Goal: Task Accomplishment & Management: Manage account settings

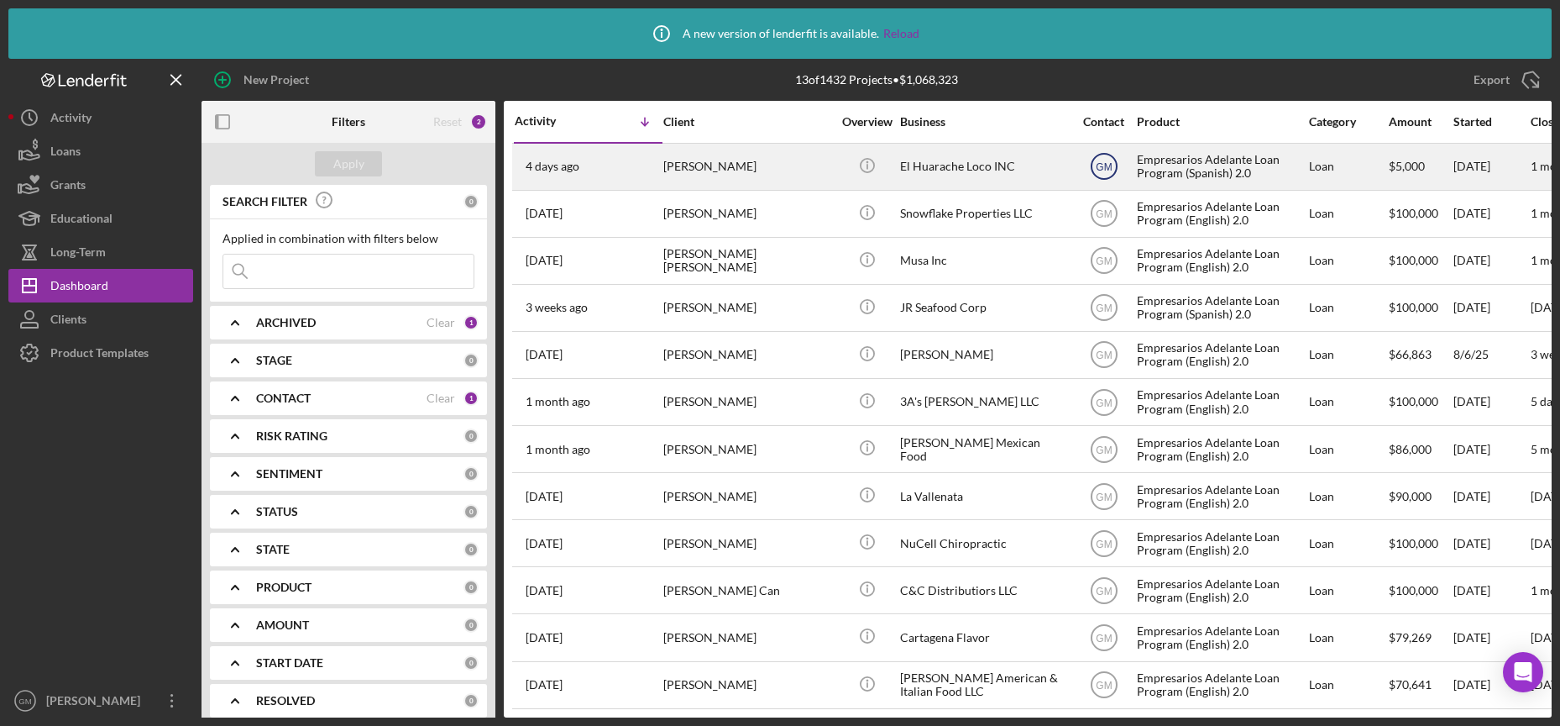
click at [1083, 166] on icon "GM" at bounding box center [1104, 166] width 42 height 42
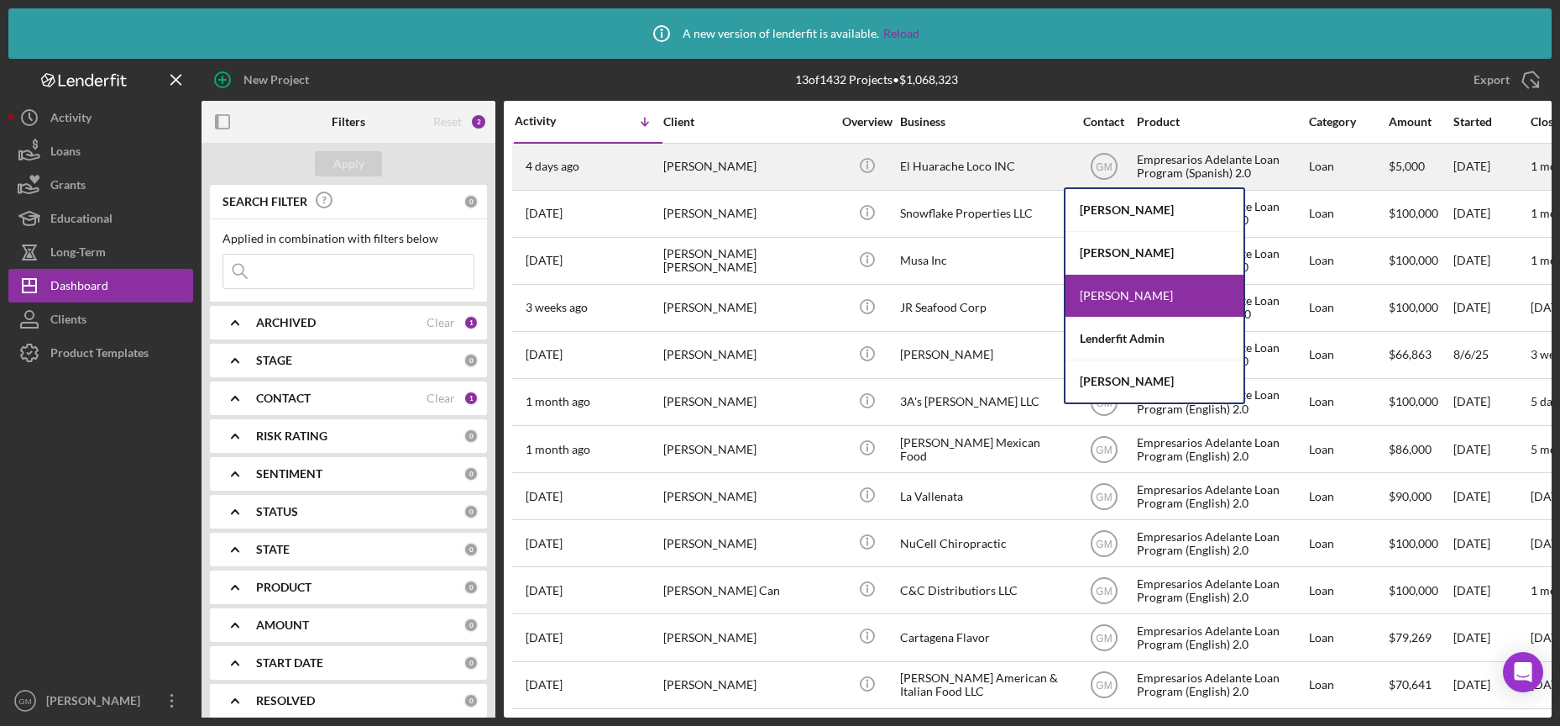
click at [1053, 170] on div "El Huarache Loco INC" at bounding box center [984, 166] width 168 height 45
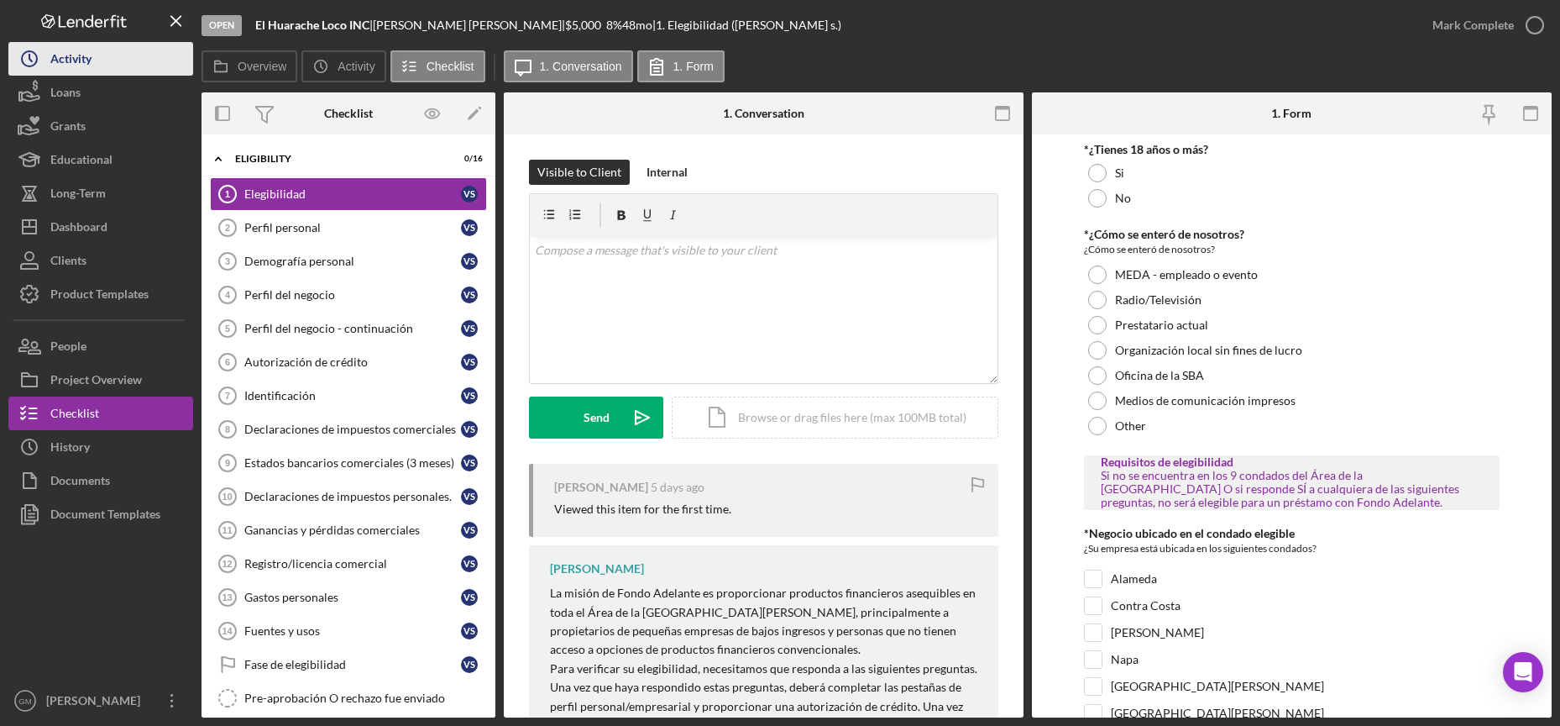
click at [81, 52] on div "Activity" at bounding box center [70, 61] width 41 height 38
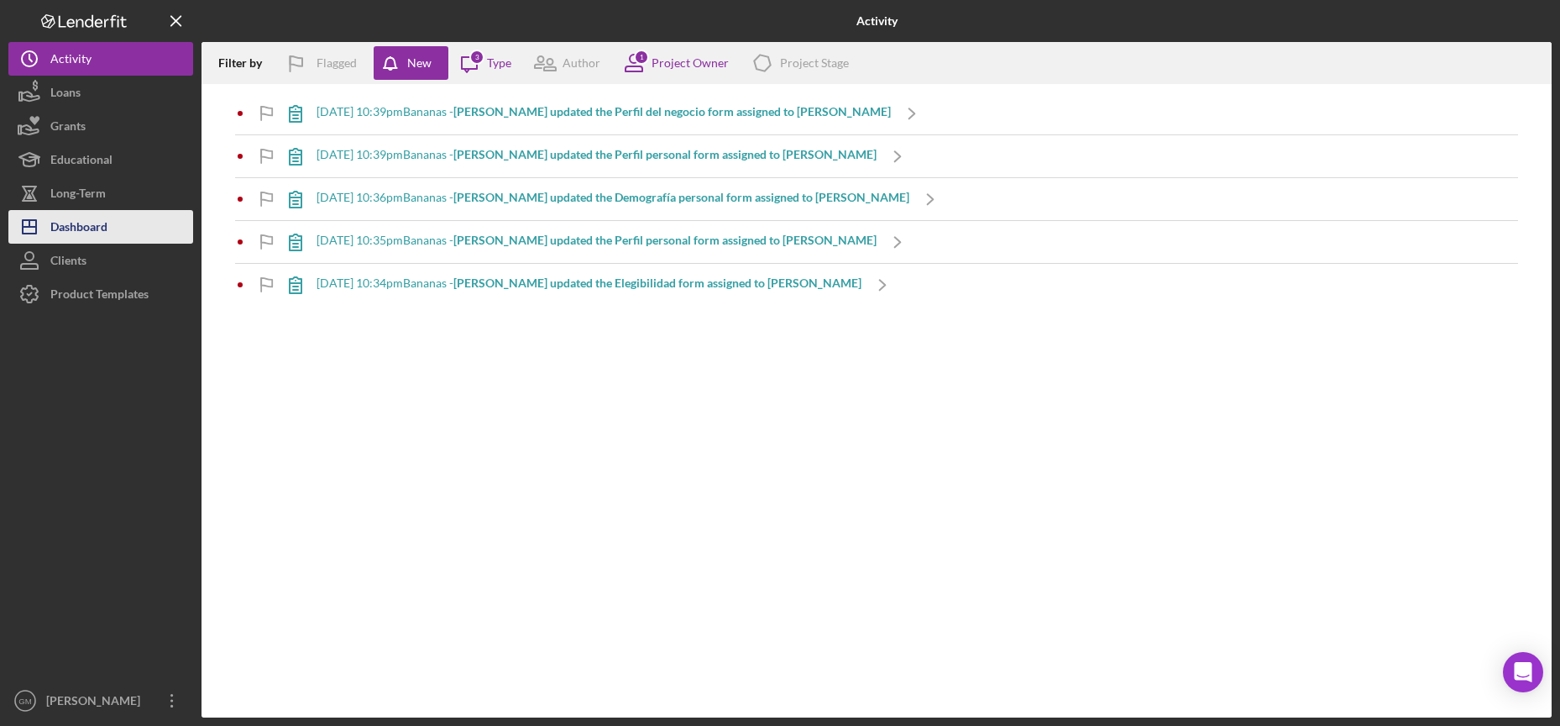
click at [87, 222] on div "Dashboard" at bounding box center [78, 229] width 57 height 38
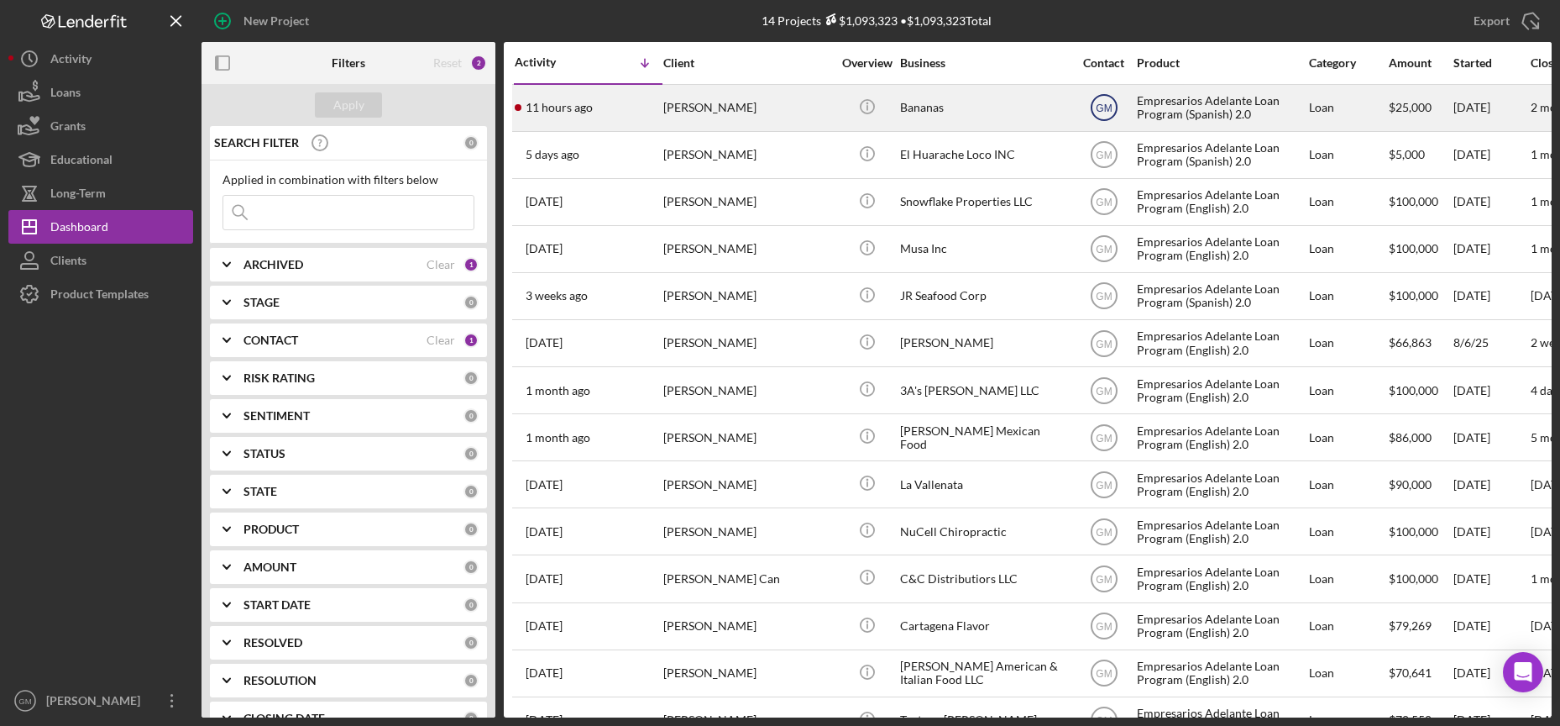
click at [1108, 97] on circle at bounding box center [1104, 107] width 25 height 25
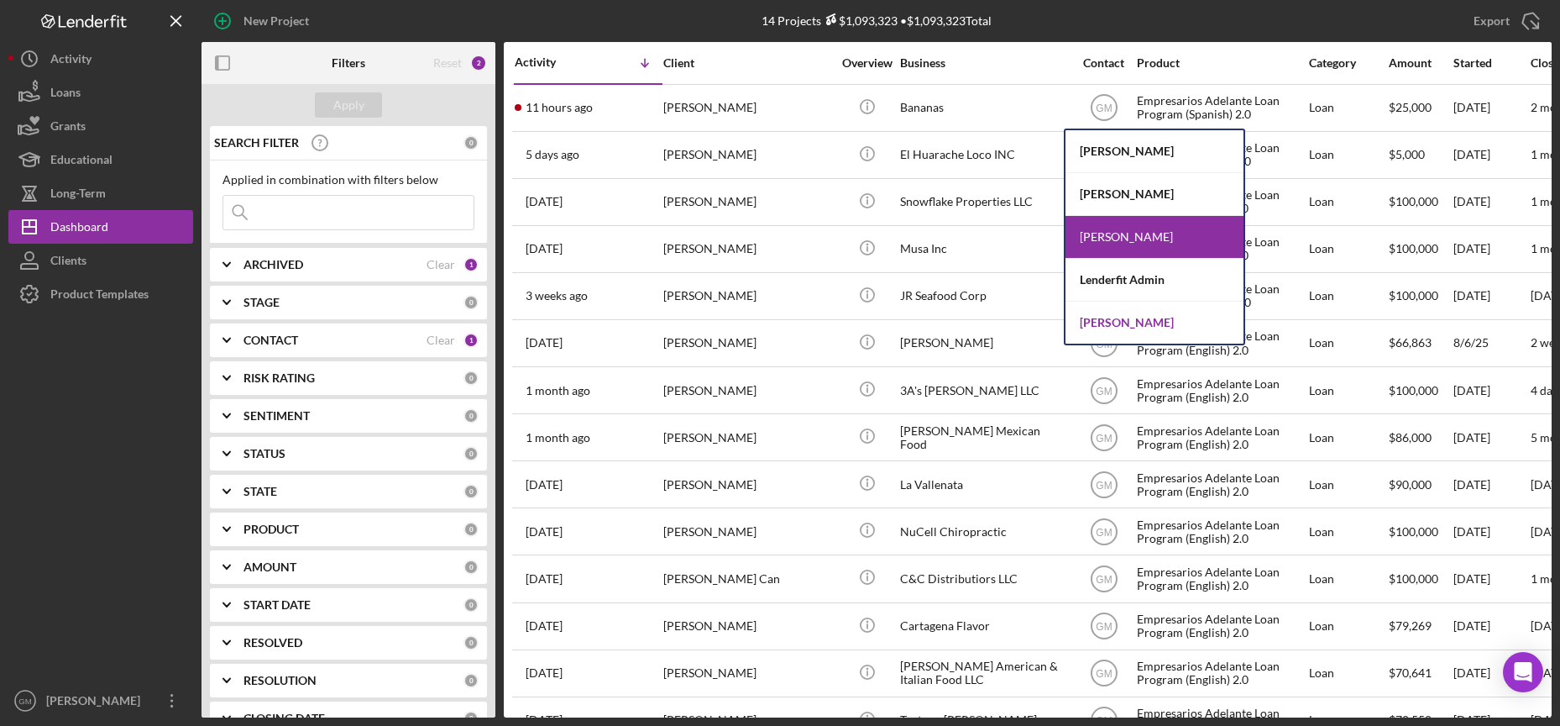
click at [1121, 327] on div "[PERSON_NAME]" at bounding box center [1155, 322] width 178 height 42
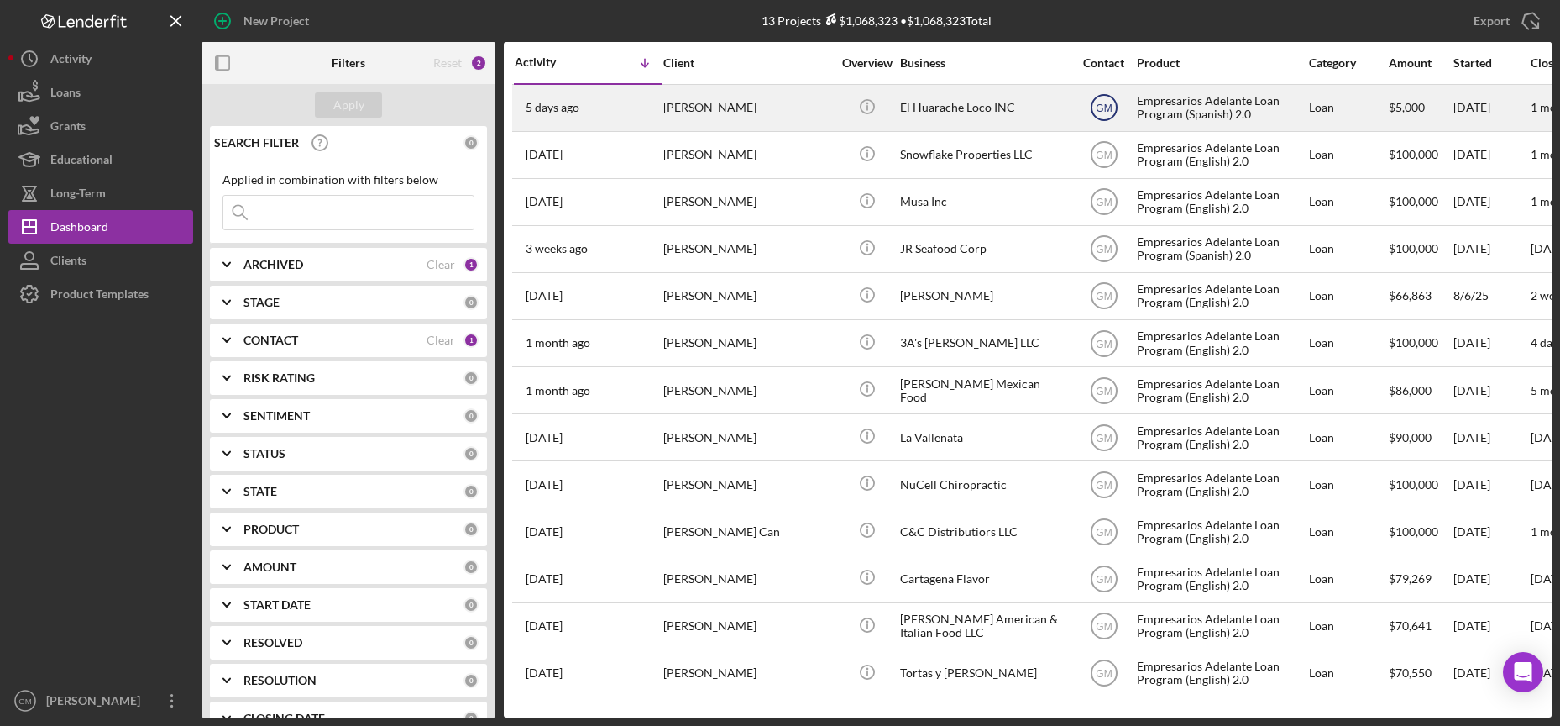
click at [1103, 100] on icon "GM" at bounding box center [1104, 107] width 42 height 42
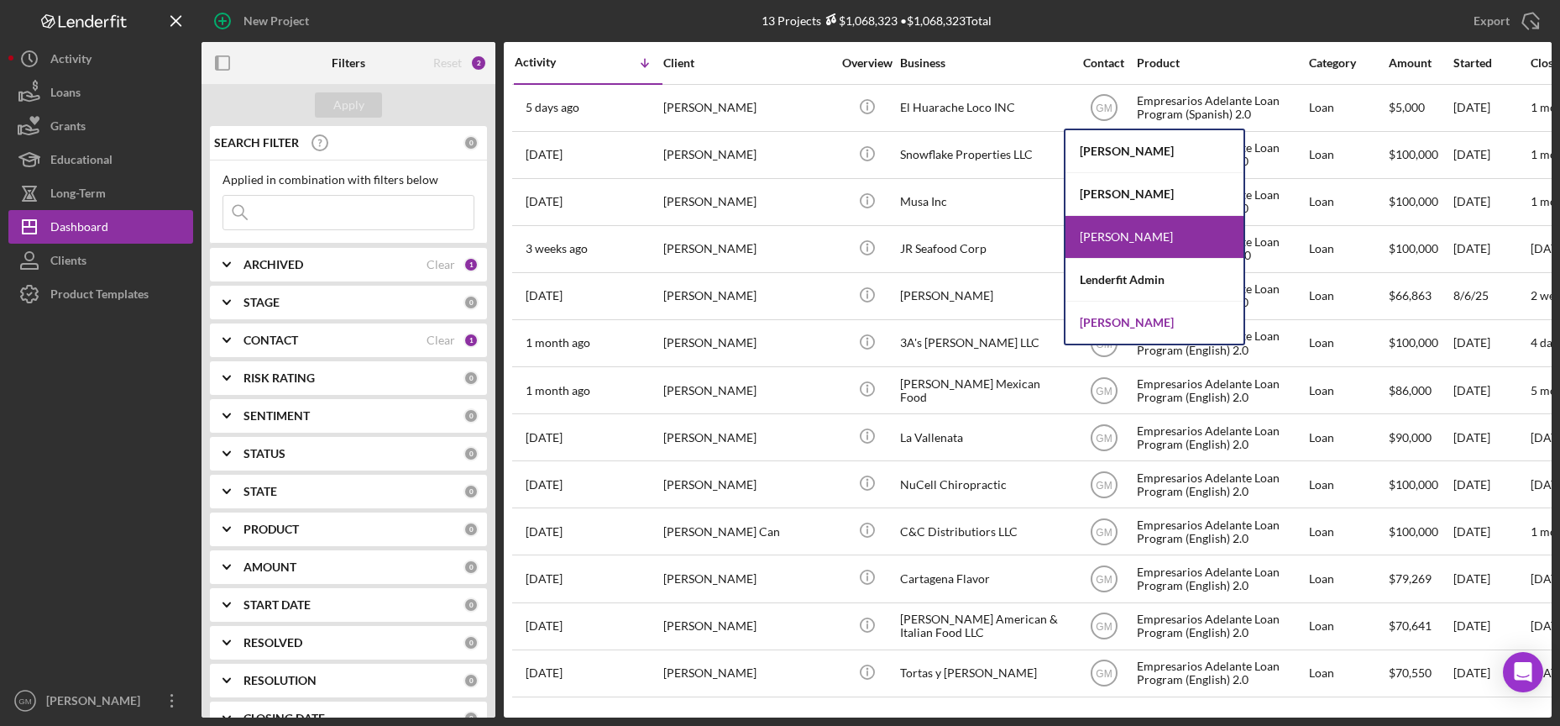
click at [1137, 322] on div "[PERSON_NAME]" at bounding box center [1155, 322] width 178 height 42
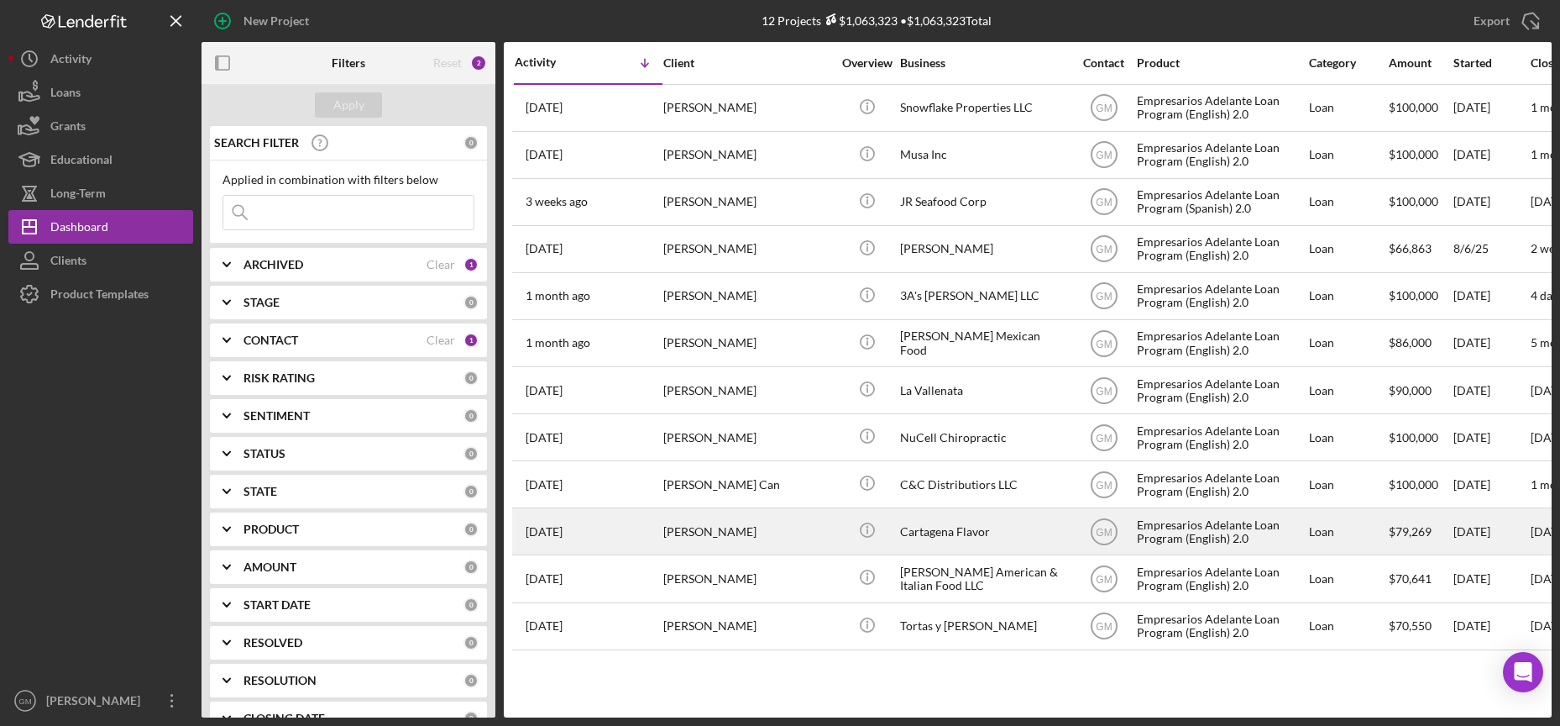
click at [1037, 532] on div "Cartagena Flavor" at bounding box center [984, 531] width 168 height 45
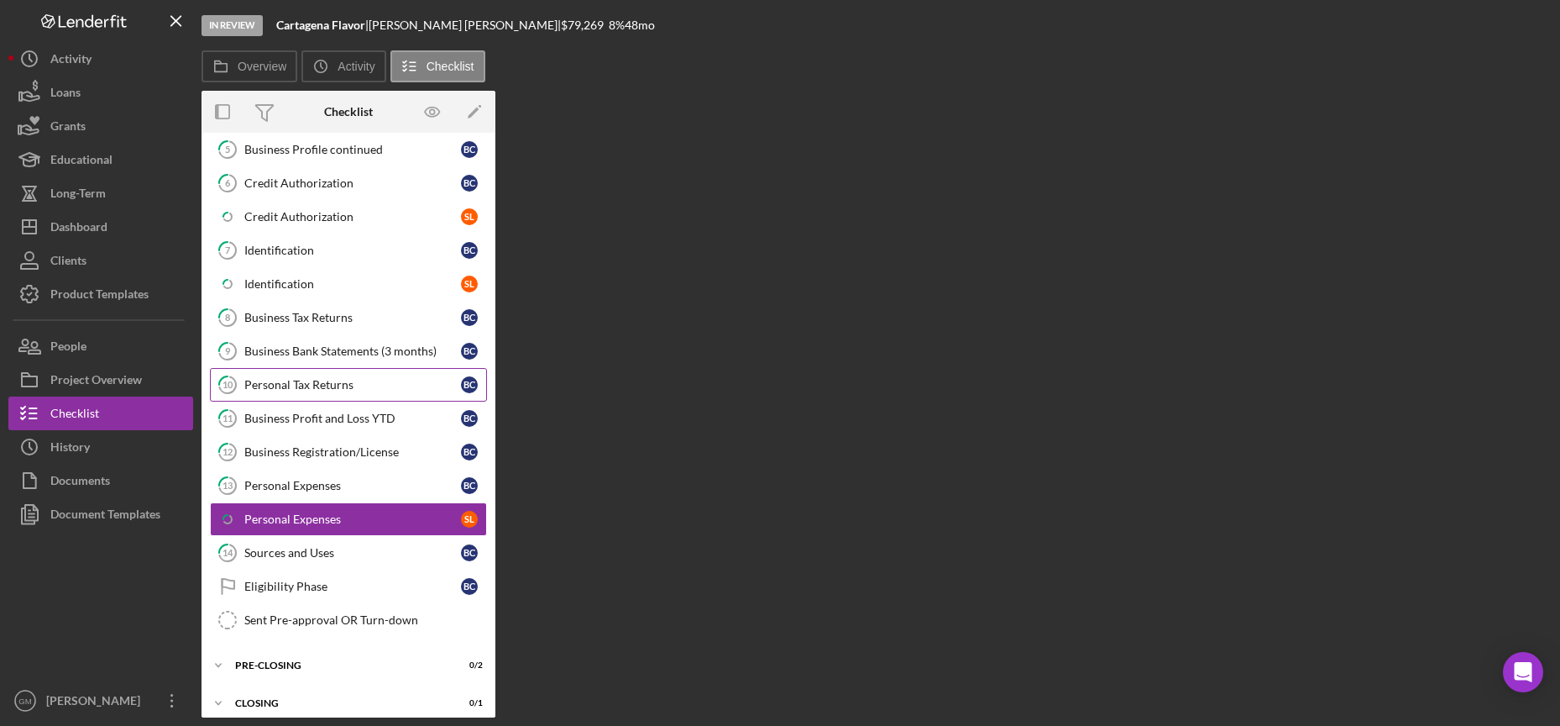
scroll to position [327, 0]
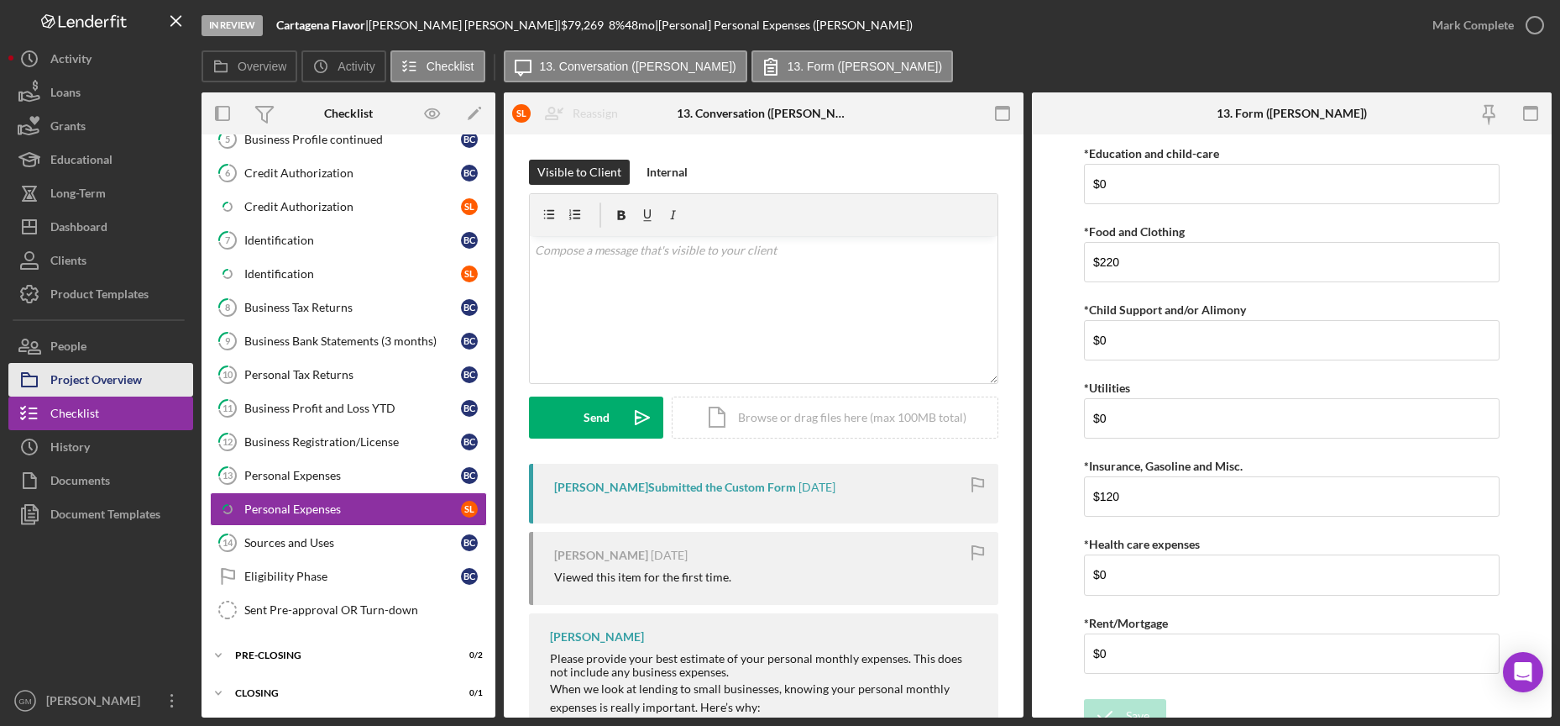
click at [107, 382] on div "Project Overview" at bounding box center [96, 382] width 92 height 38
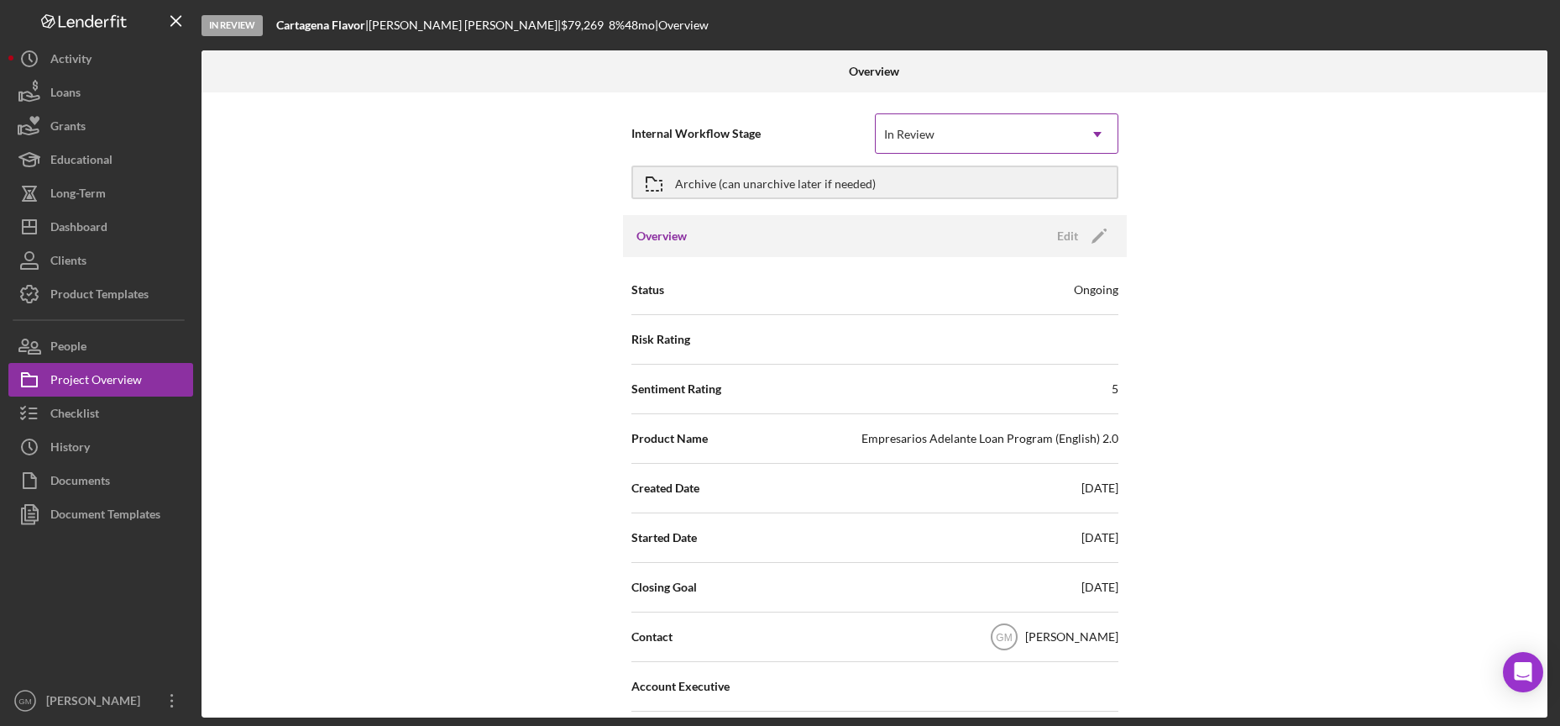
click at [948, 133] on div "In Review" at bounding box center [977, 134] width 202 height 39
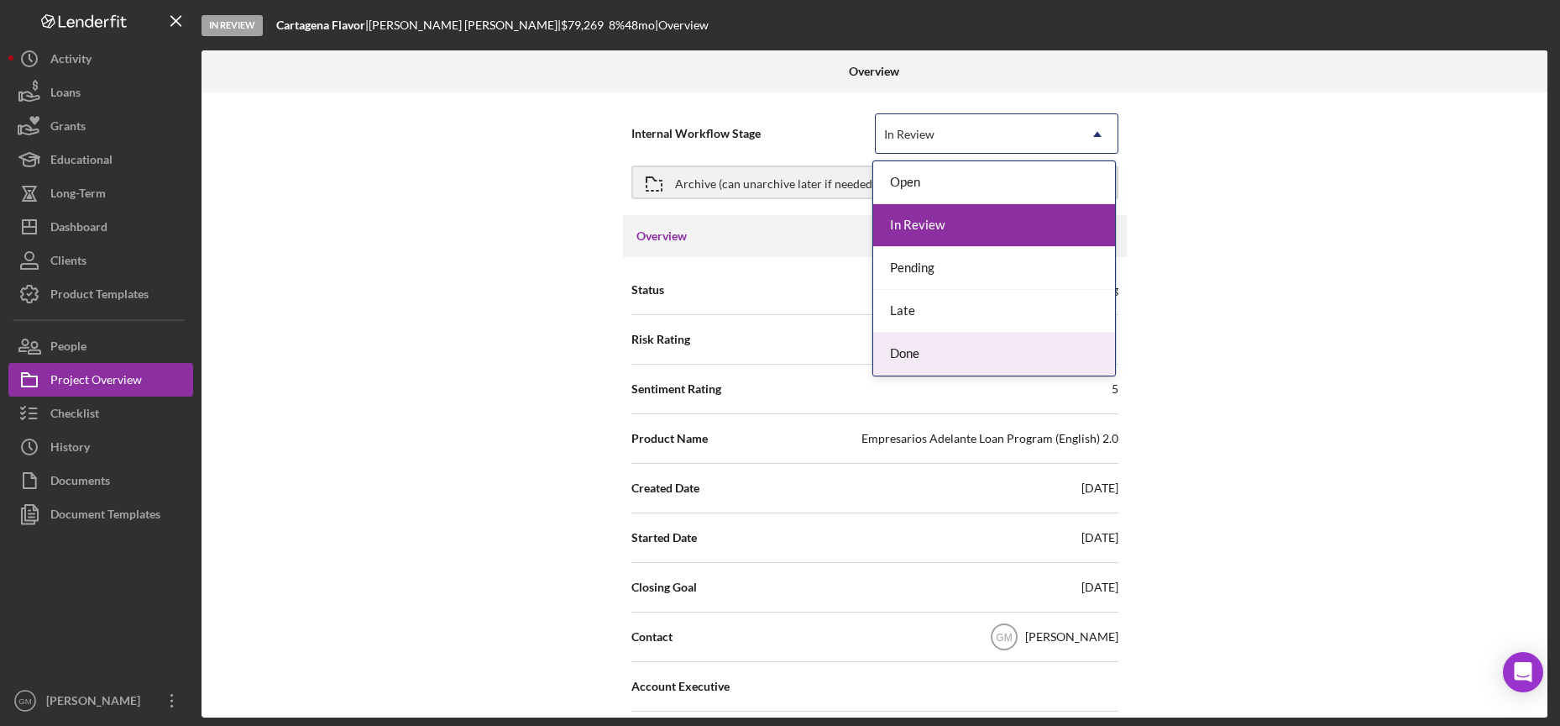
click at [931, 347] on div "Done" at bounding box center [994, 354] width 242 height 43
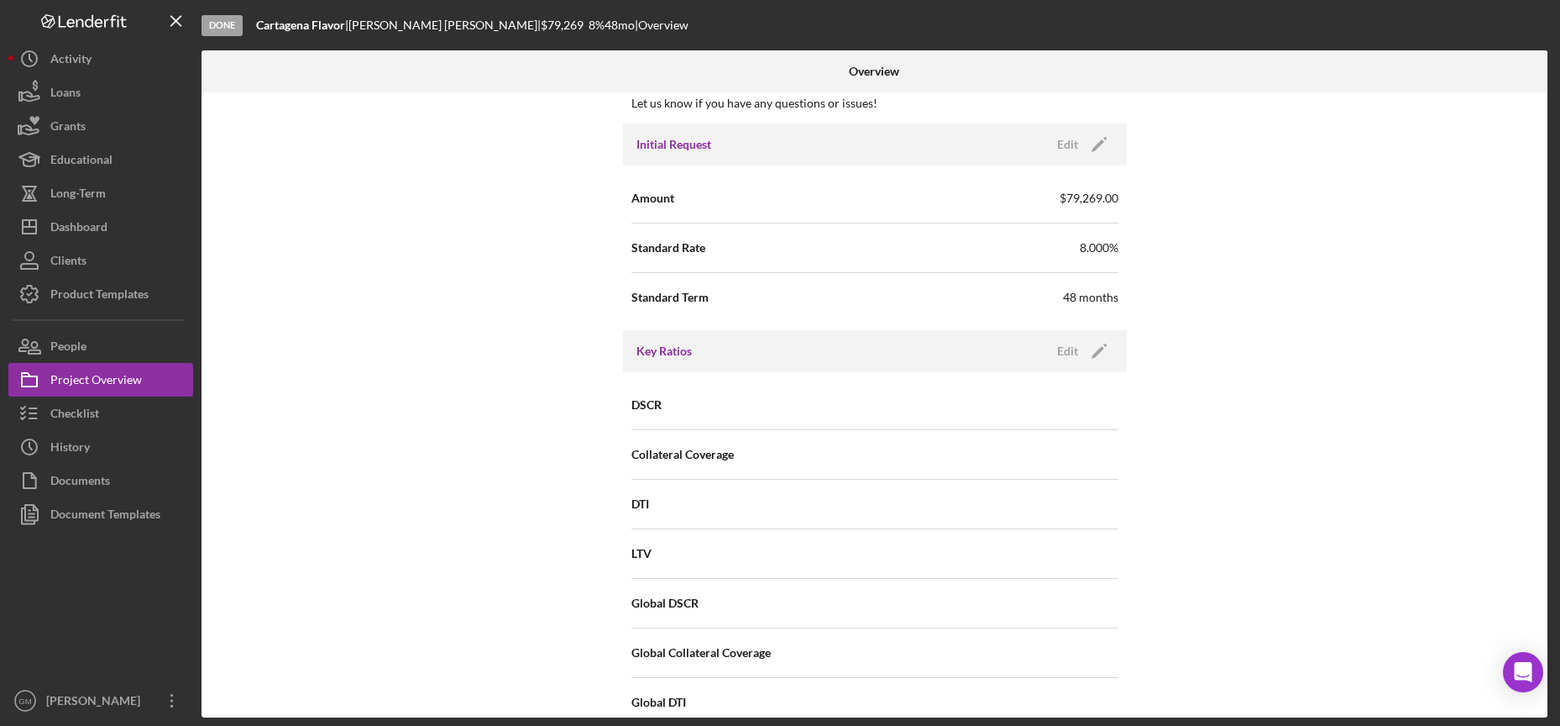
scroll to position [817, 0]
click at [1085, 139] on icon "Icon/Edit" at bounding box center [1099, 143] width 42 height 42
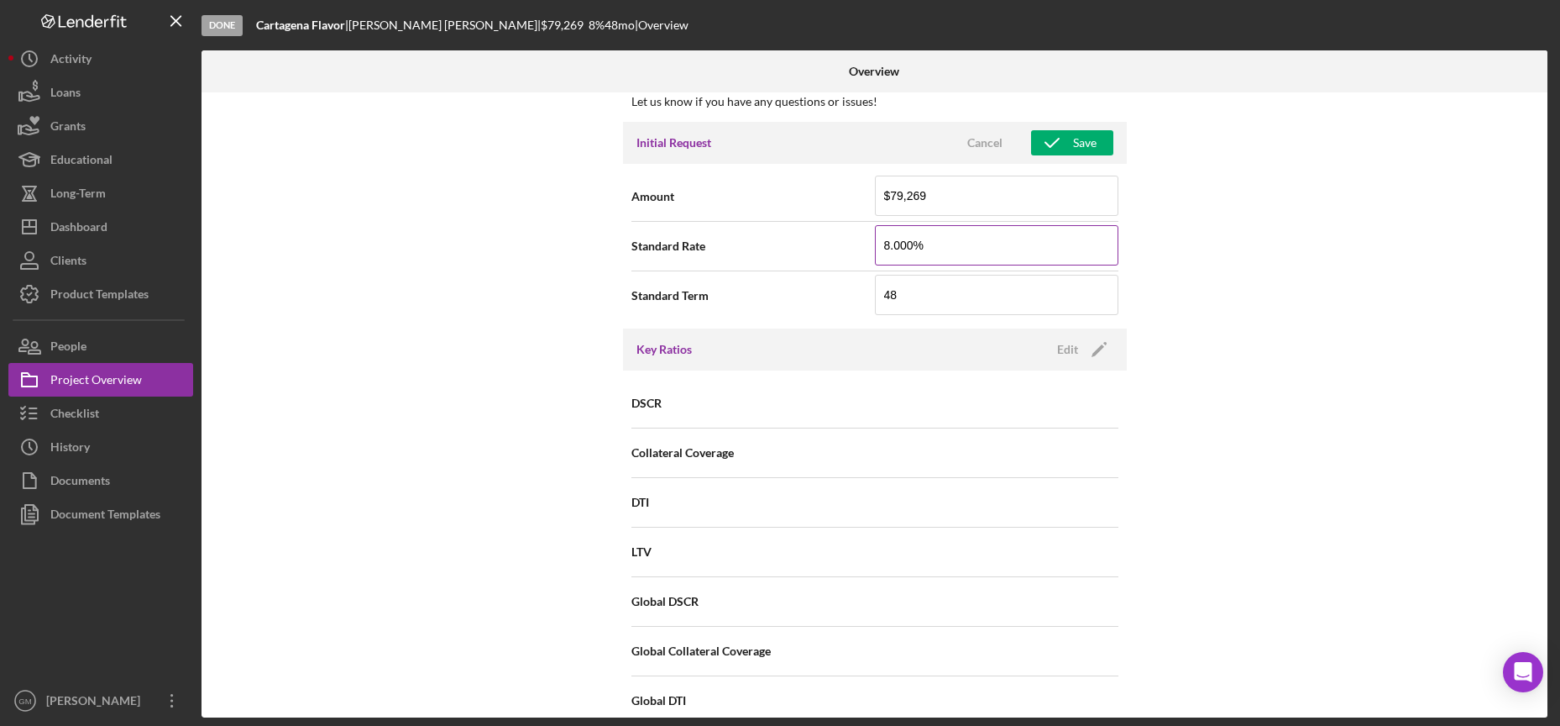
click at [887, 249] on input "8.000%" at bounding box center [997, 245] width 244 height 40
type input "7.000%"
click at [893, 289] on input "48" at bounding box center [997, 295] width 244 height 40
type input "4"
type input "72"
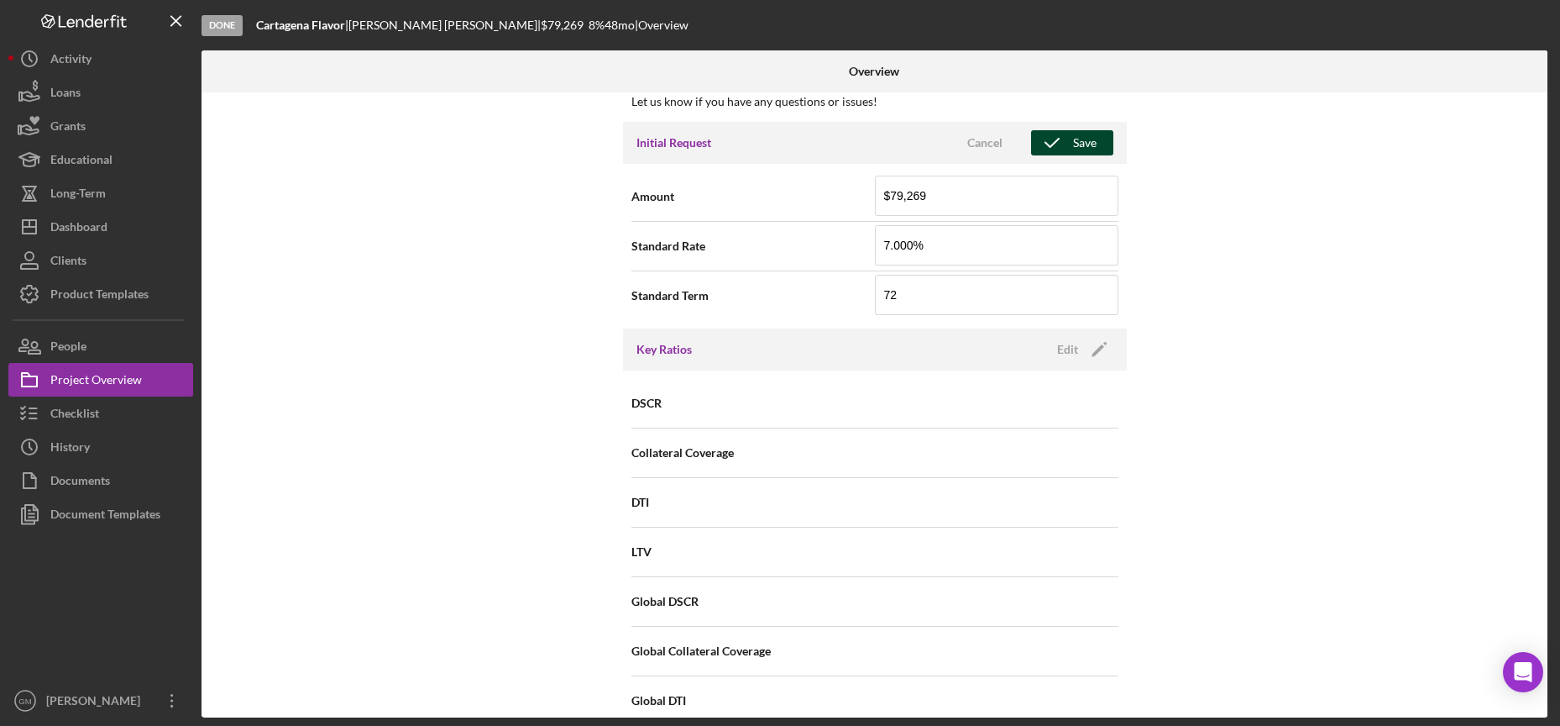
click at [1057, 143] on icon "button" at bounding box center [1052, 143] width 42 height 42
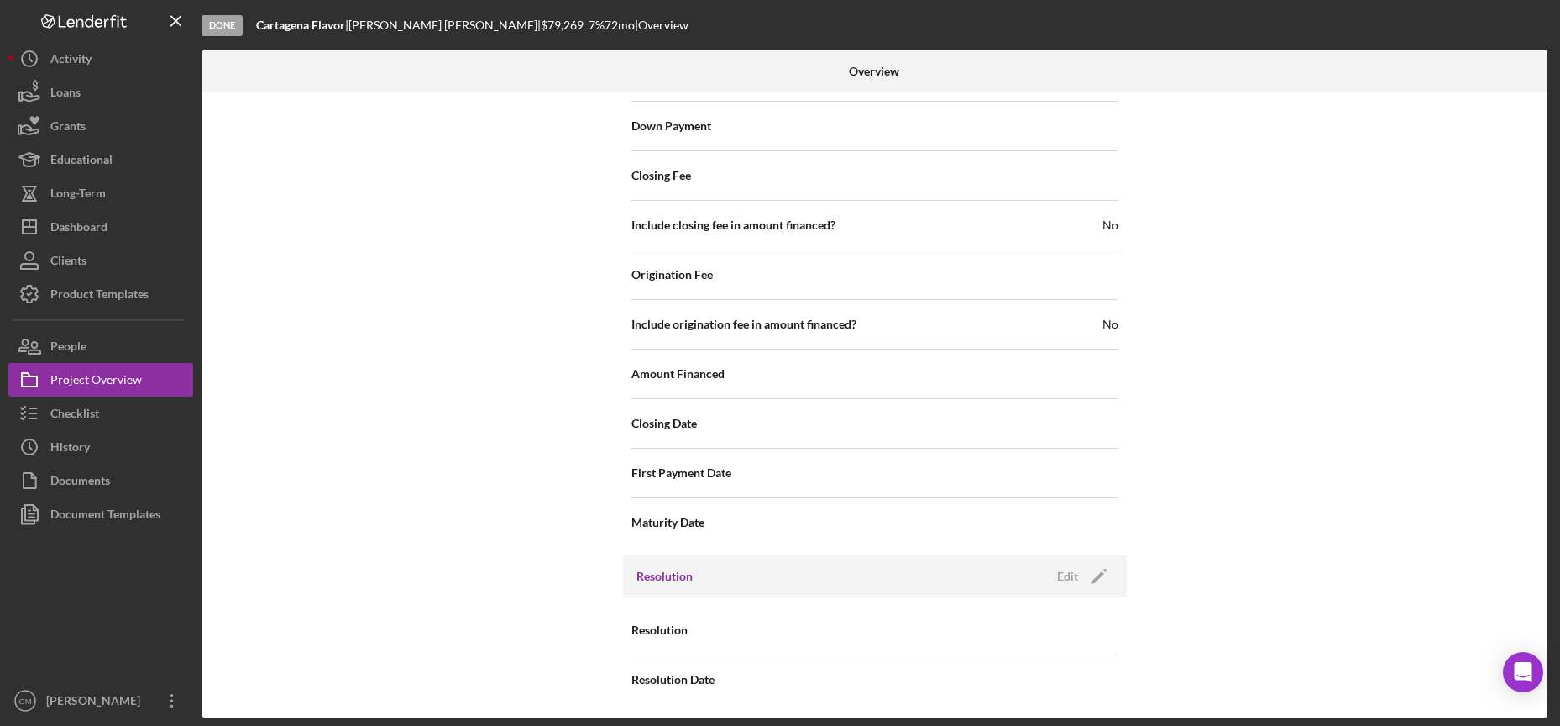
scroll to position [1750, 0]
click at [1070, 573] on div "Edit" at bounding box center [1067, 572] width 21 height 25
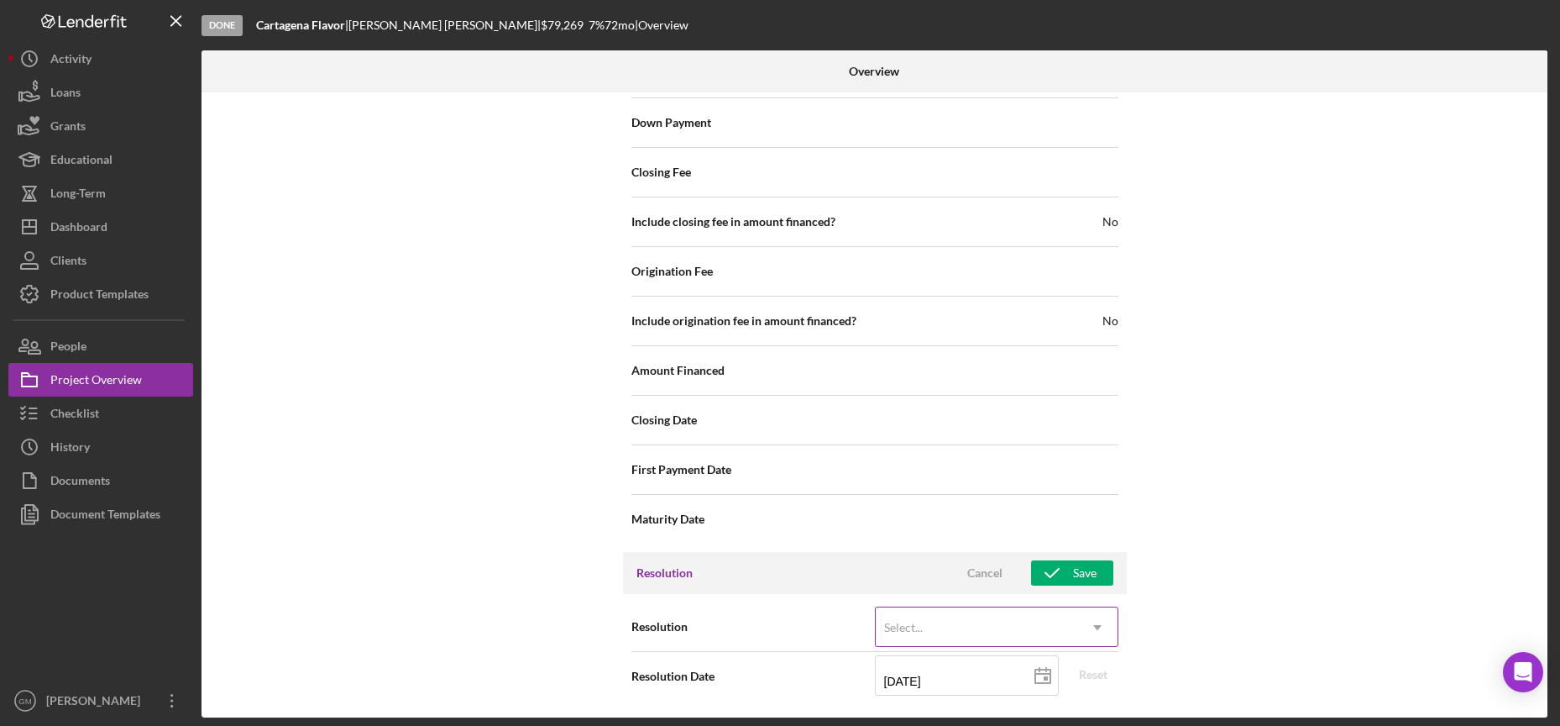
click at [994, 624] on div "Select..." at bounding box center [977, 627] width 202 height 39
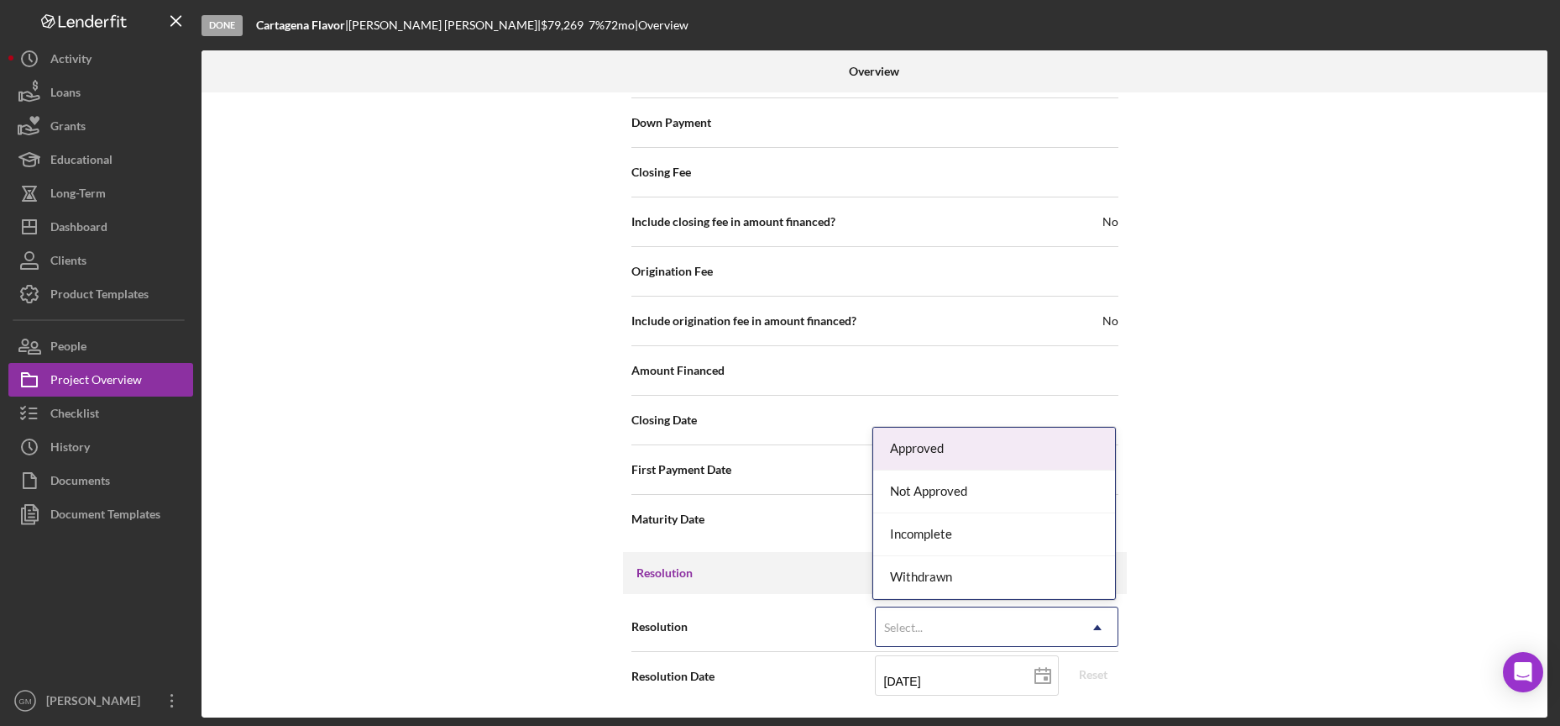
click at [972, 457] on div "Approved" at bounding box center [994, 448] width 242 height 43
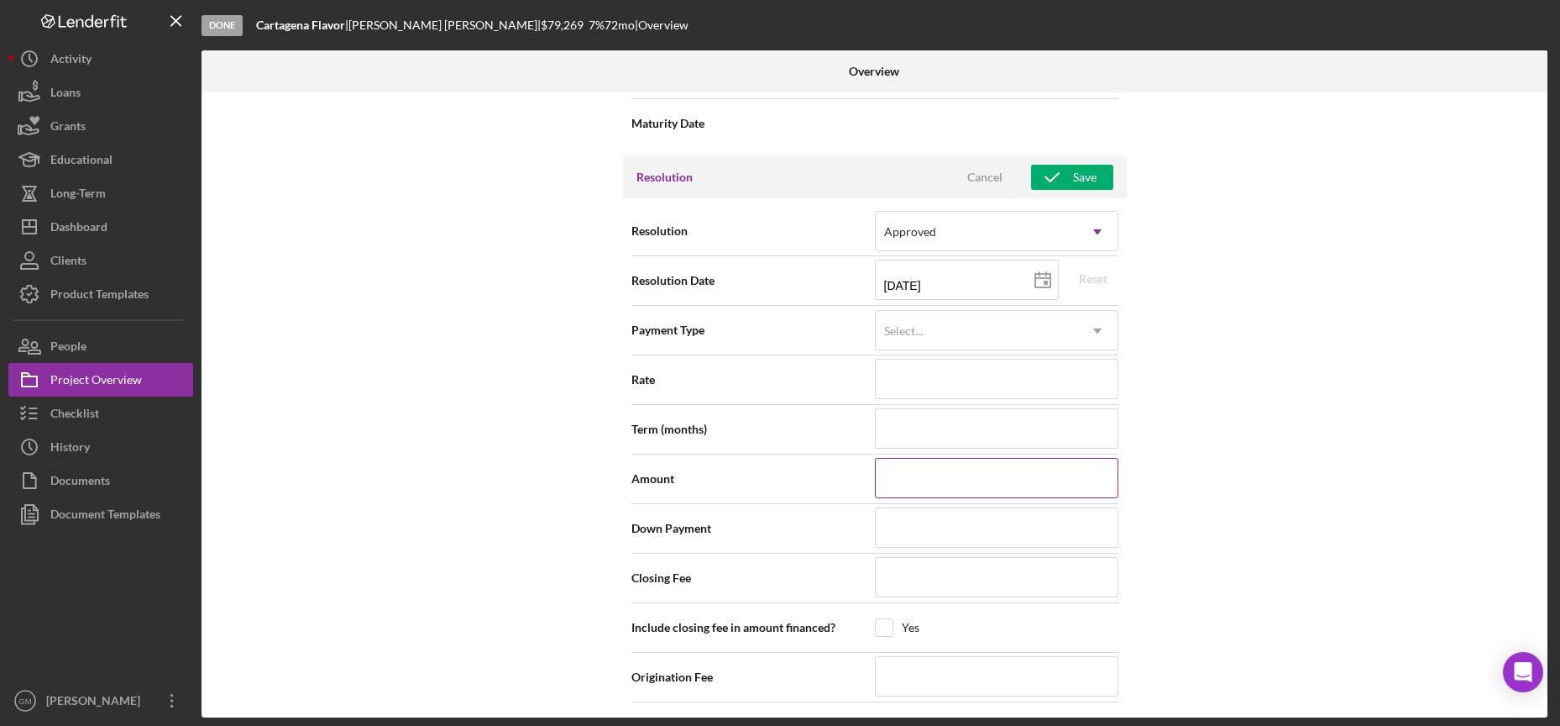
scroll to position [2151, 0]
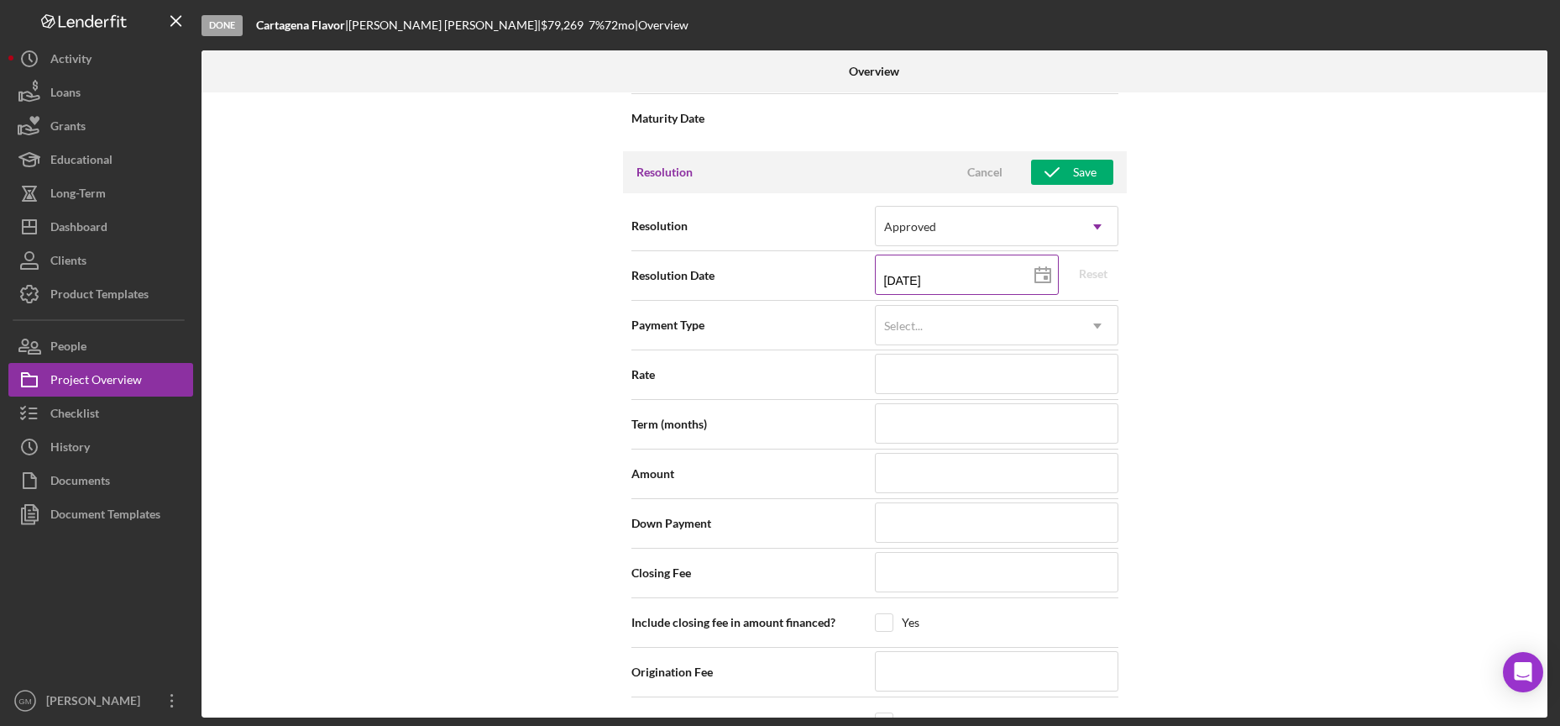
click at [1040, 275] on icon at bounding box center [1043, 275] width 42 height 42
type input "[DATE]"
type input "09/26/2025"
click at [1045, 270] on icon at bounding box center [1043, 275] width 42 height 42
type input "[DATE]"
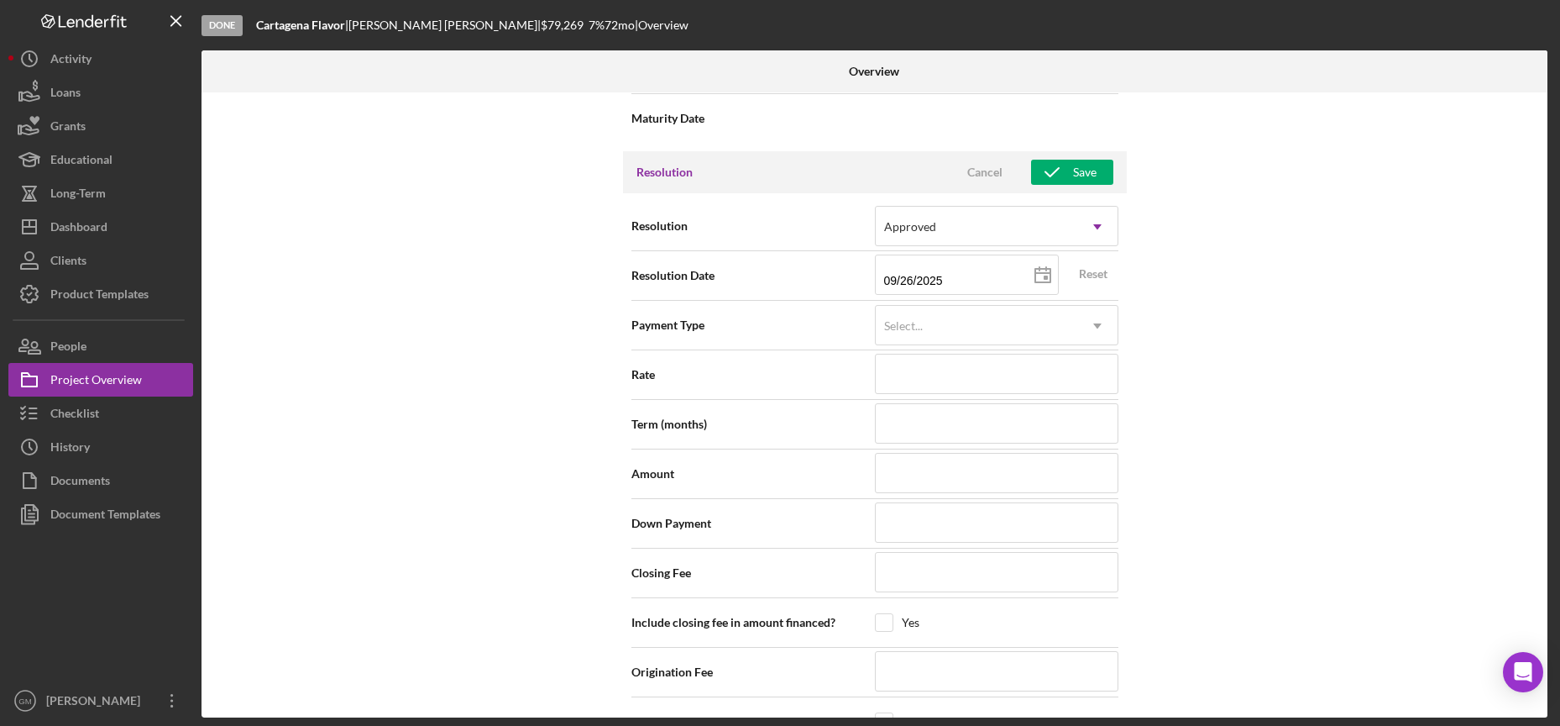
type input "[DATE]"
click at [974, 319] on div "Select..." at bounding box center [977, 326] width 202 height 39
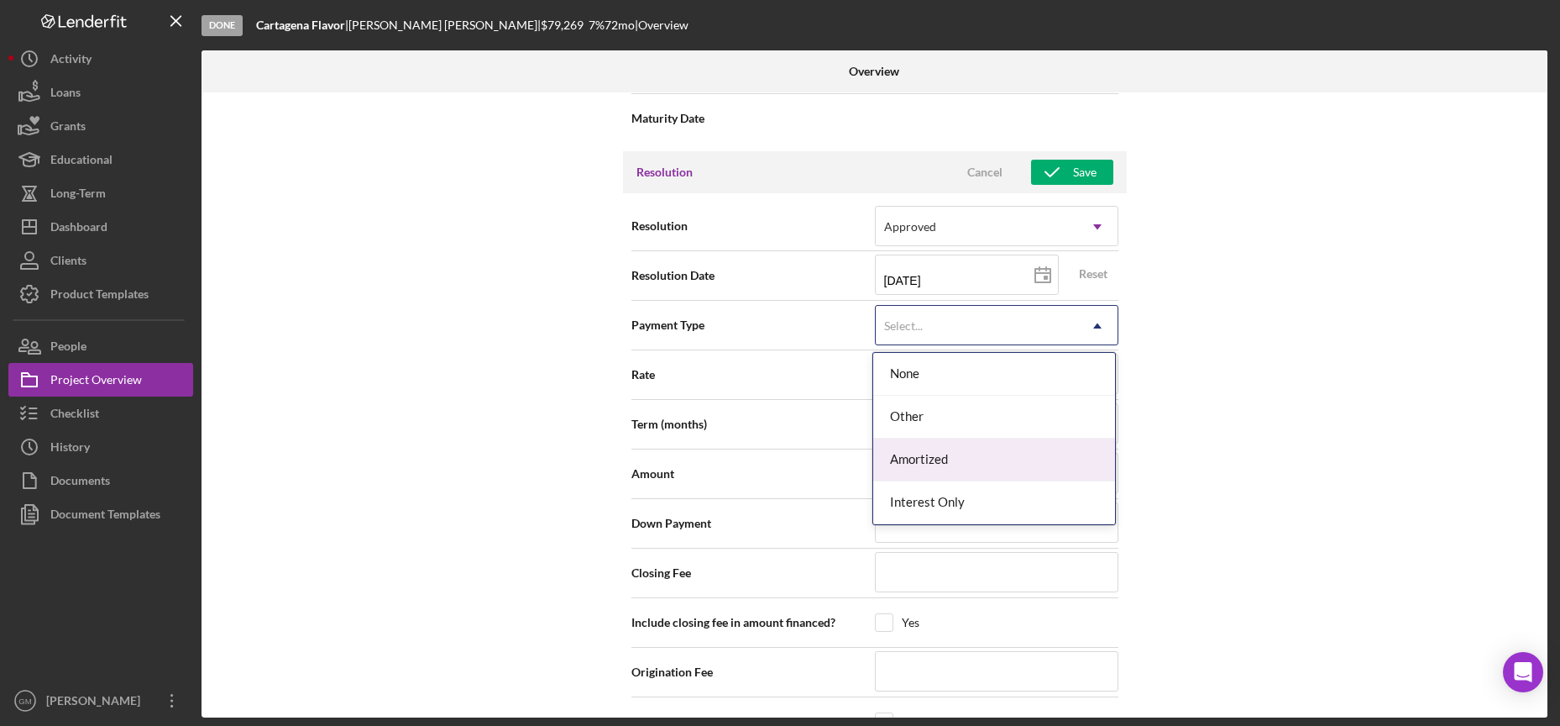
click at [931, 467] on div "Amortized" at bounding box center [994, 459] width 242 height 43
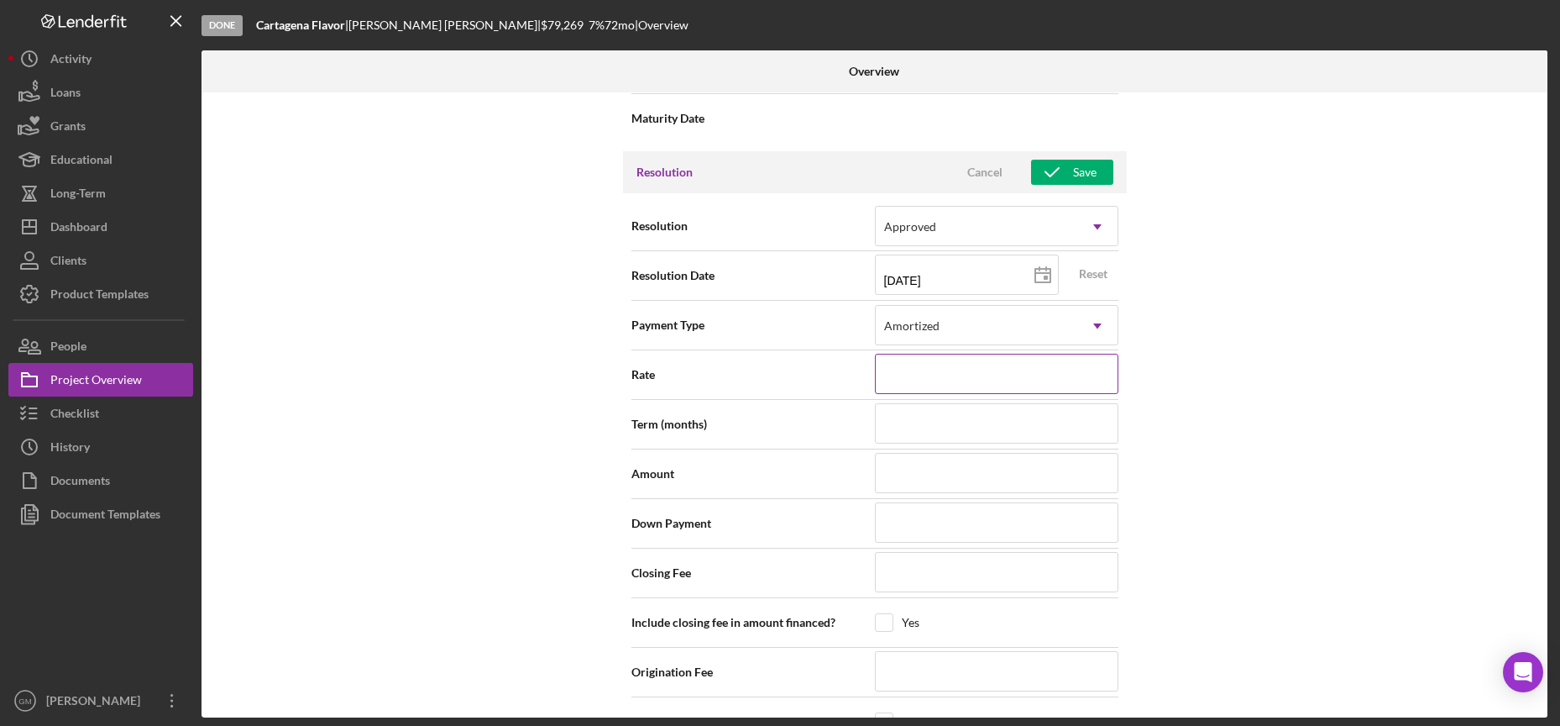
click at [914, 379] on input at bounding box center [997, 374] width 244 height 40
type input "7%"
type input "7.000%"
click at [906, 430] on input at bounding box center [997, 423] width 244 height 40
type input "7"
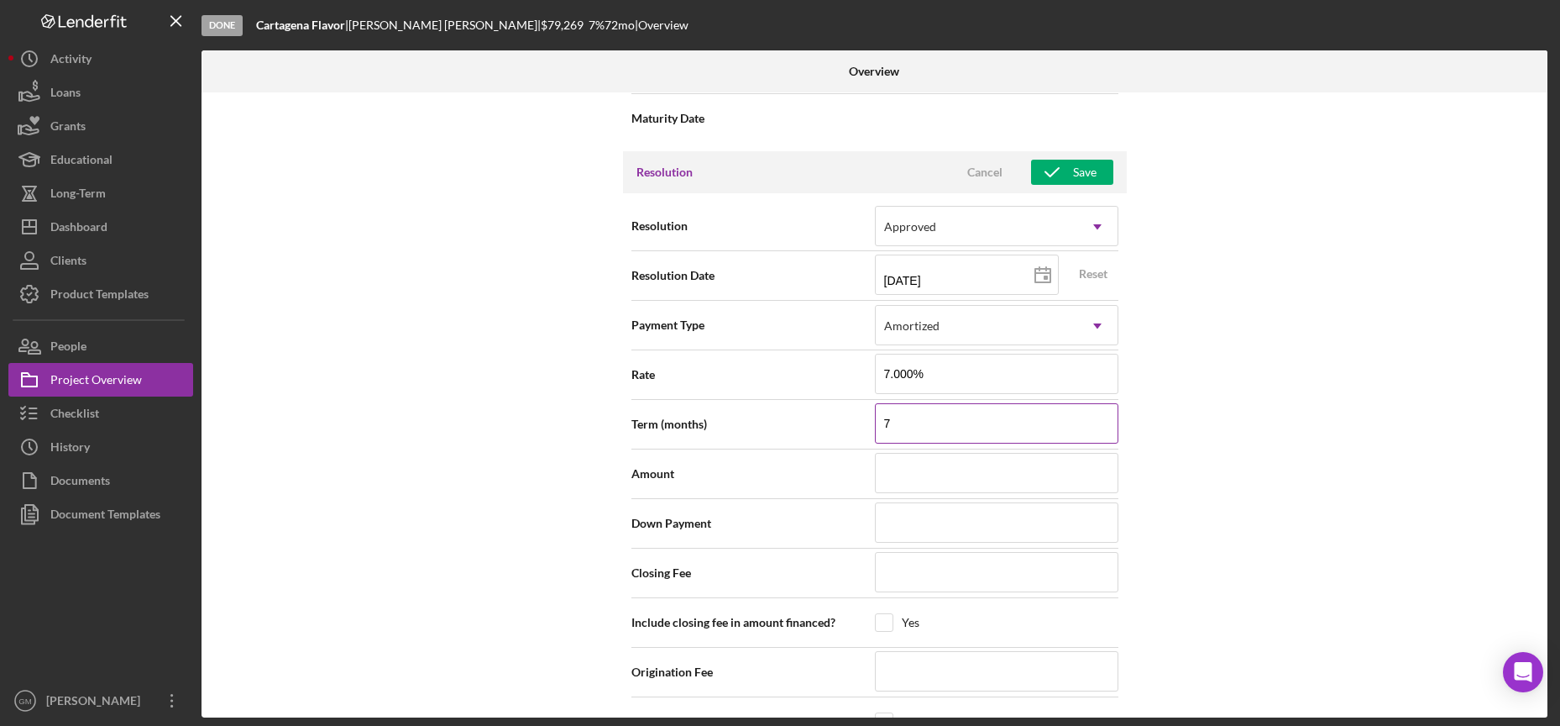
type input "73"
type input "7"
type input "72"
click at [933, 479] on input at bounding box center [997, 473] width 244 height 40
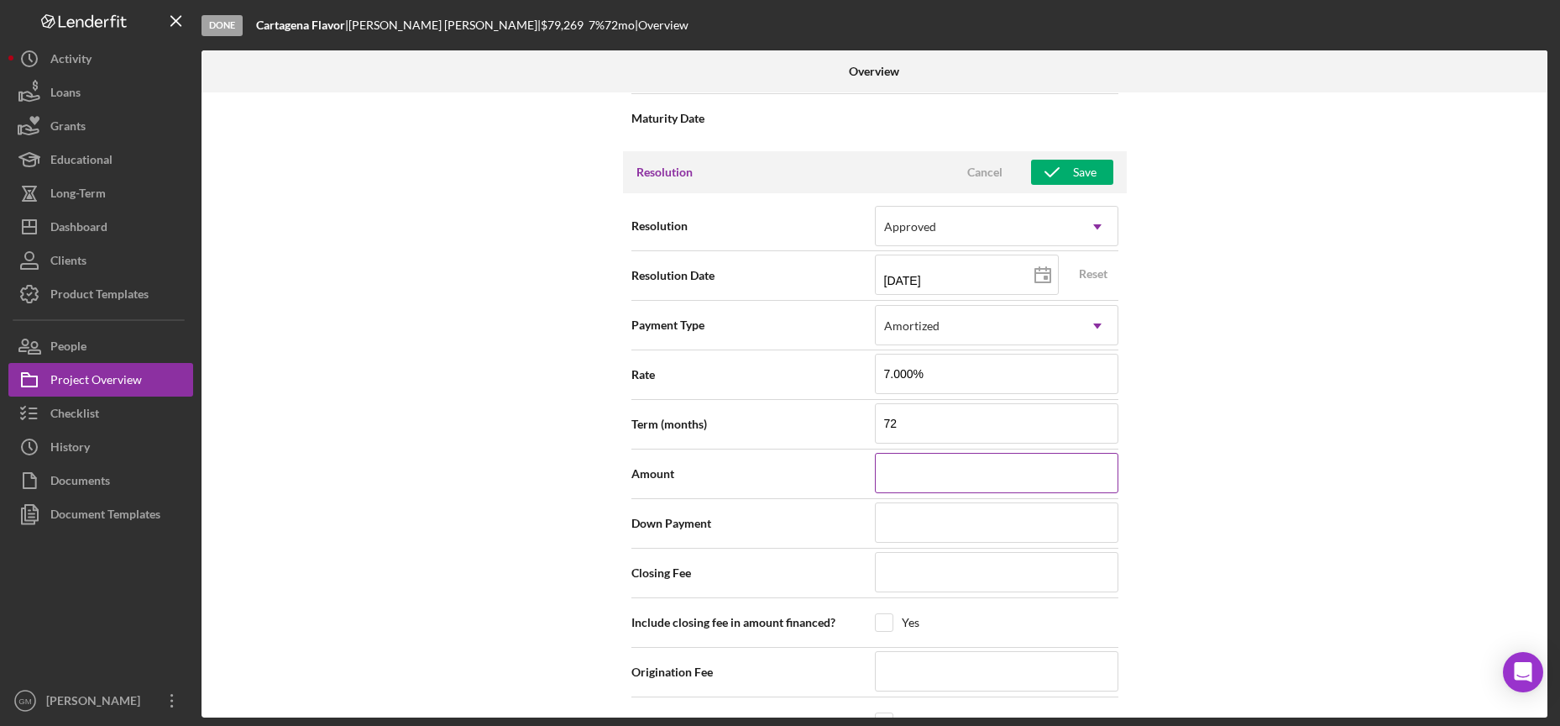
type input "$7"
type input "$79"
type input "$792"
type input "$7,926"
type input "$79,269"
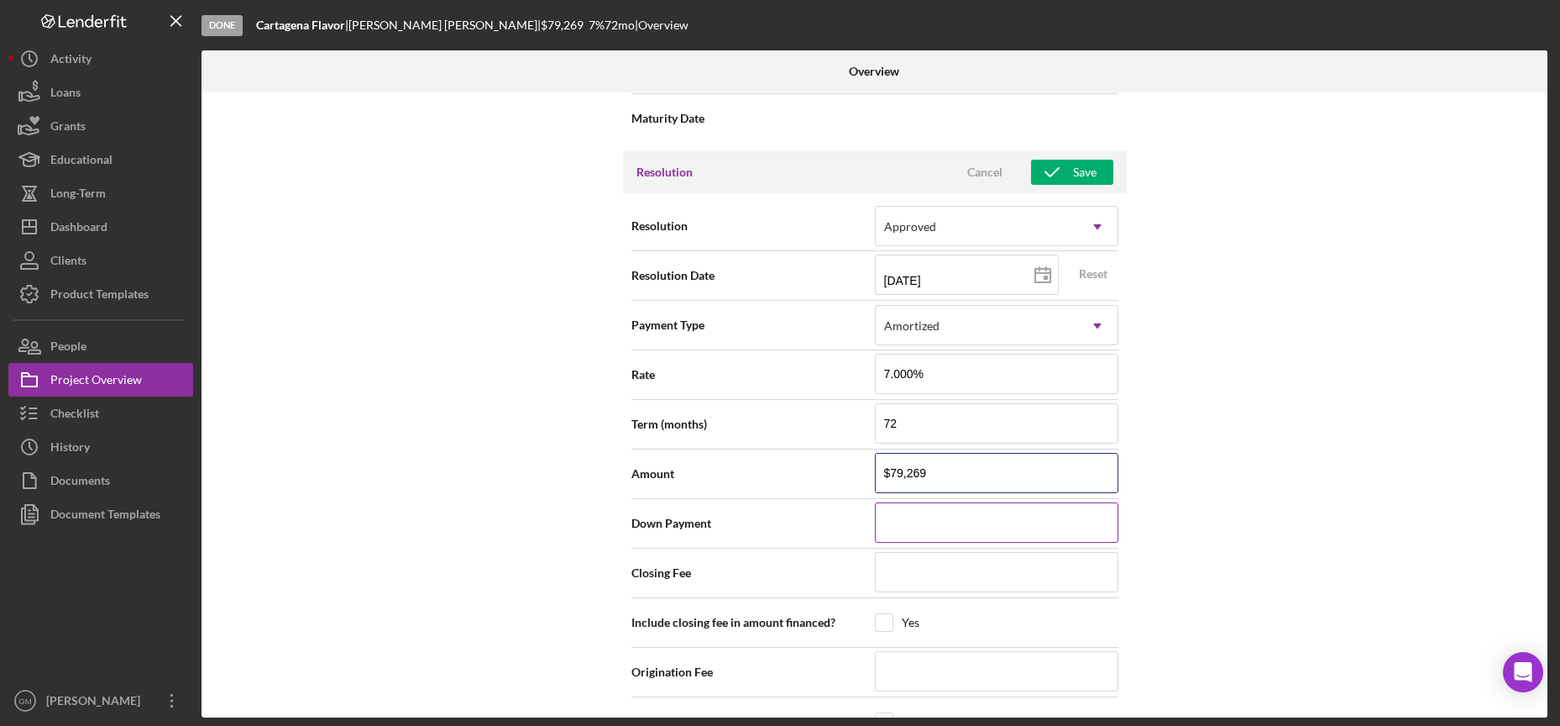
type input "$79,269"
click at [946, 519] on input at bounding box center [997, 522] width 244 height 40
click at [939, 582] on input at bounding box center [997, 572] width 244 height 40
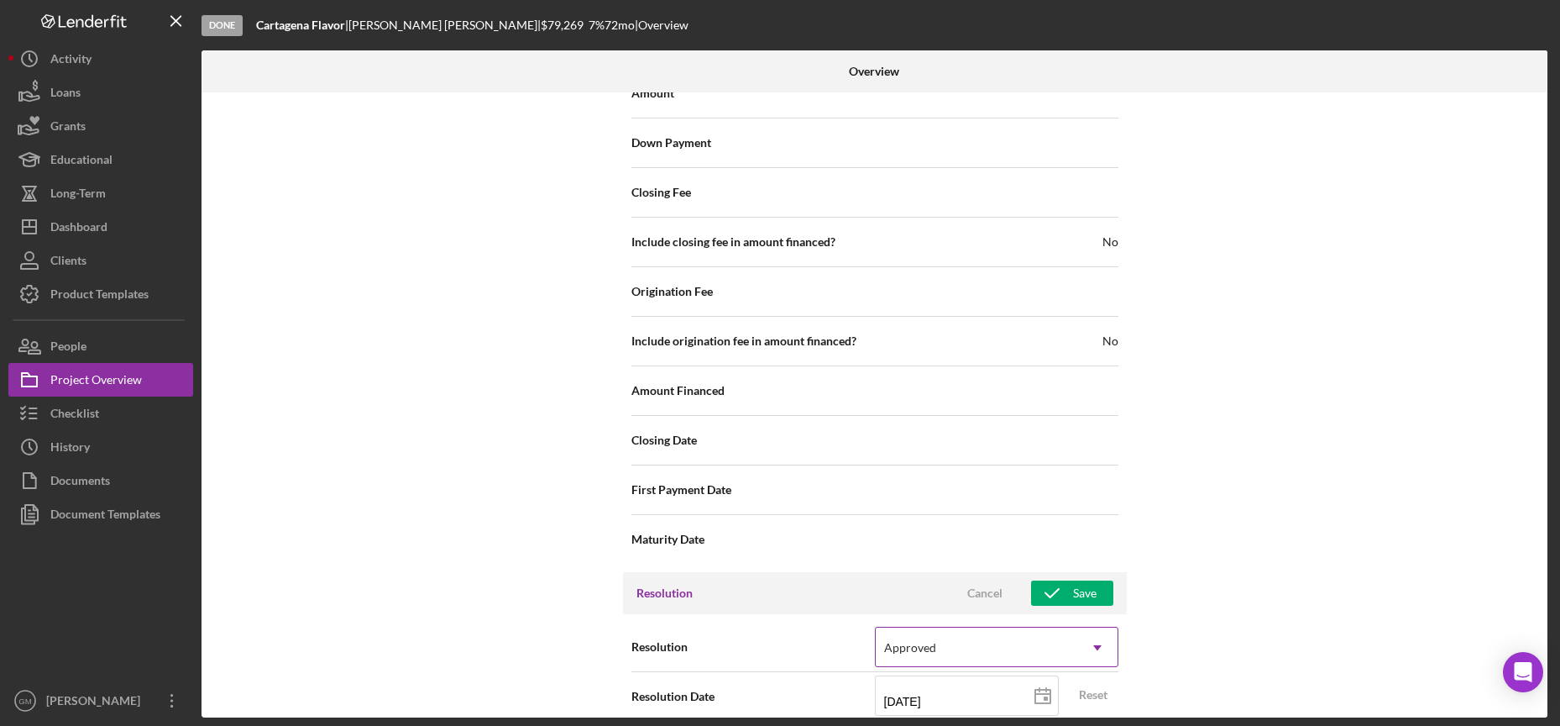
scroll to position [1741, 0]
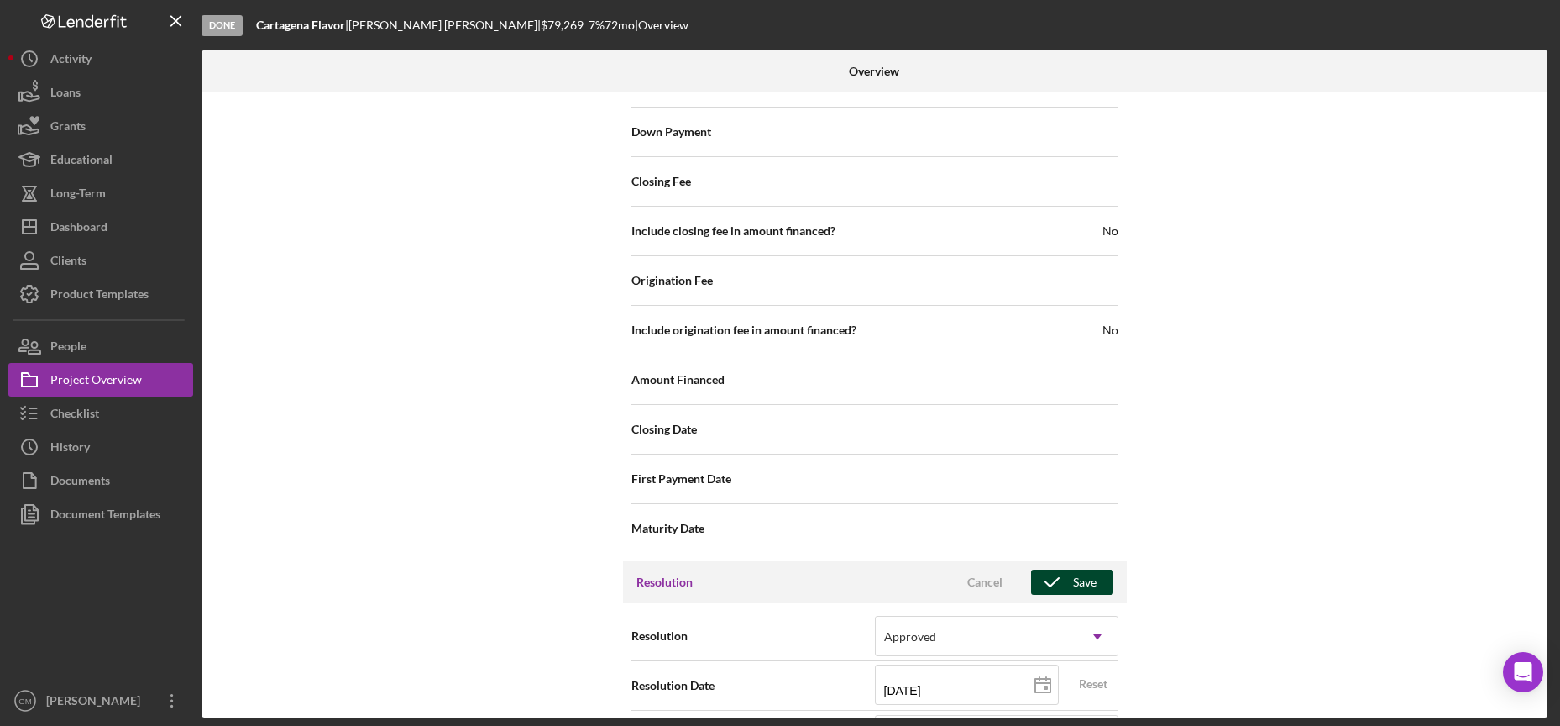
click at [1094, 592] on button "Save" at bounding box center [1072, 581] width 82 height 25
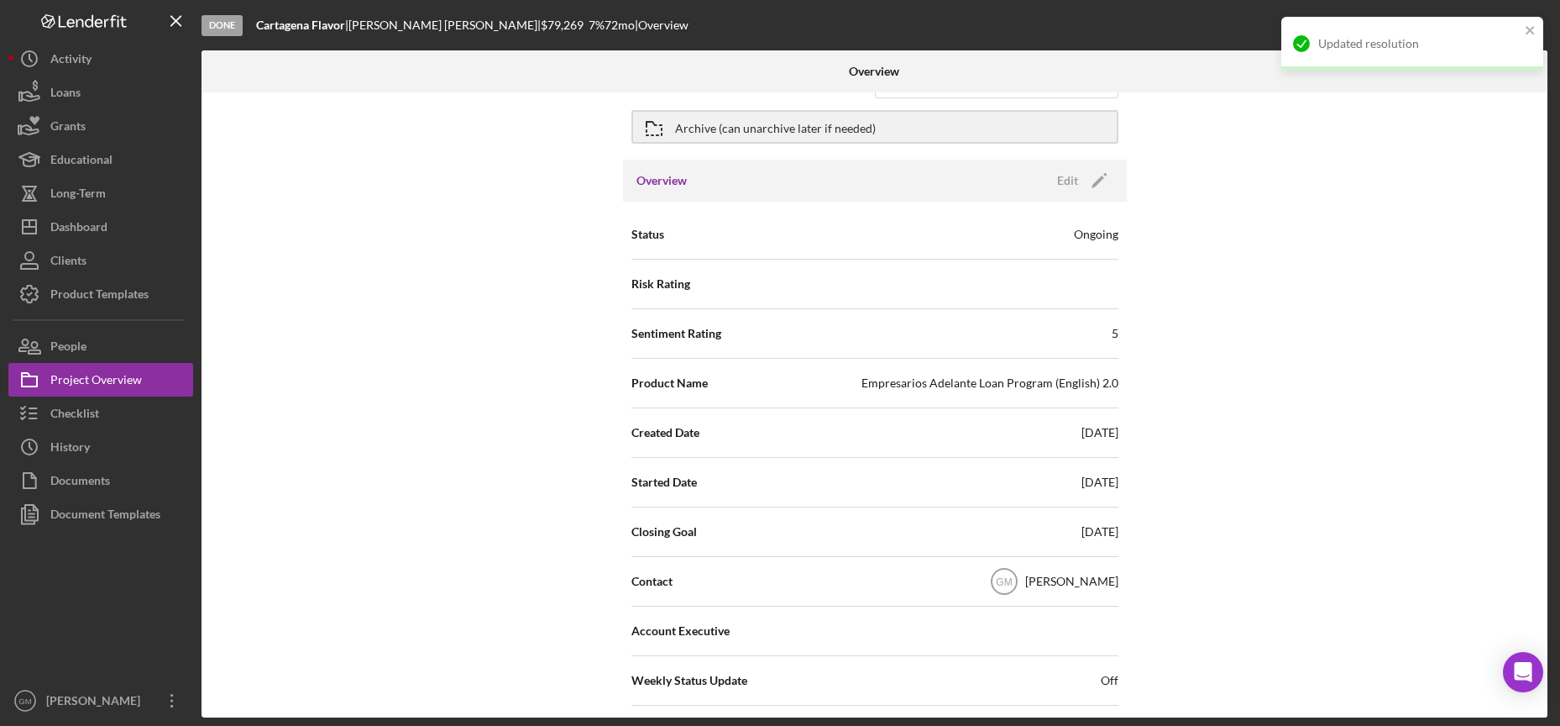
scroll to position [0, 0]
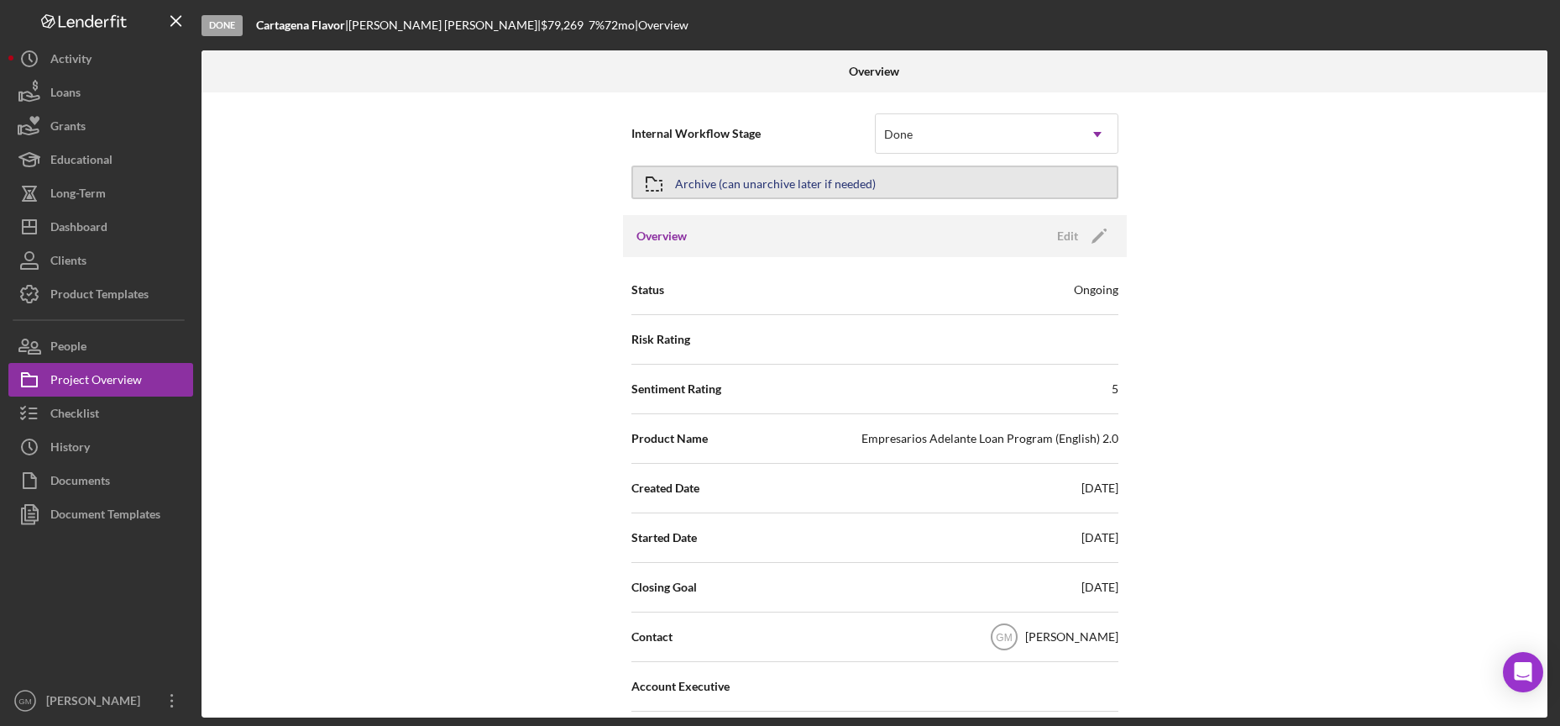
click at [853, 177] on div "Archive (can unarchive later if needed)" at bounding box center [775, 182] width 201 height 30
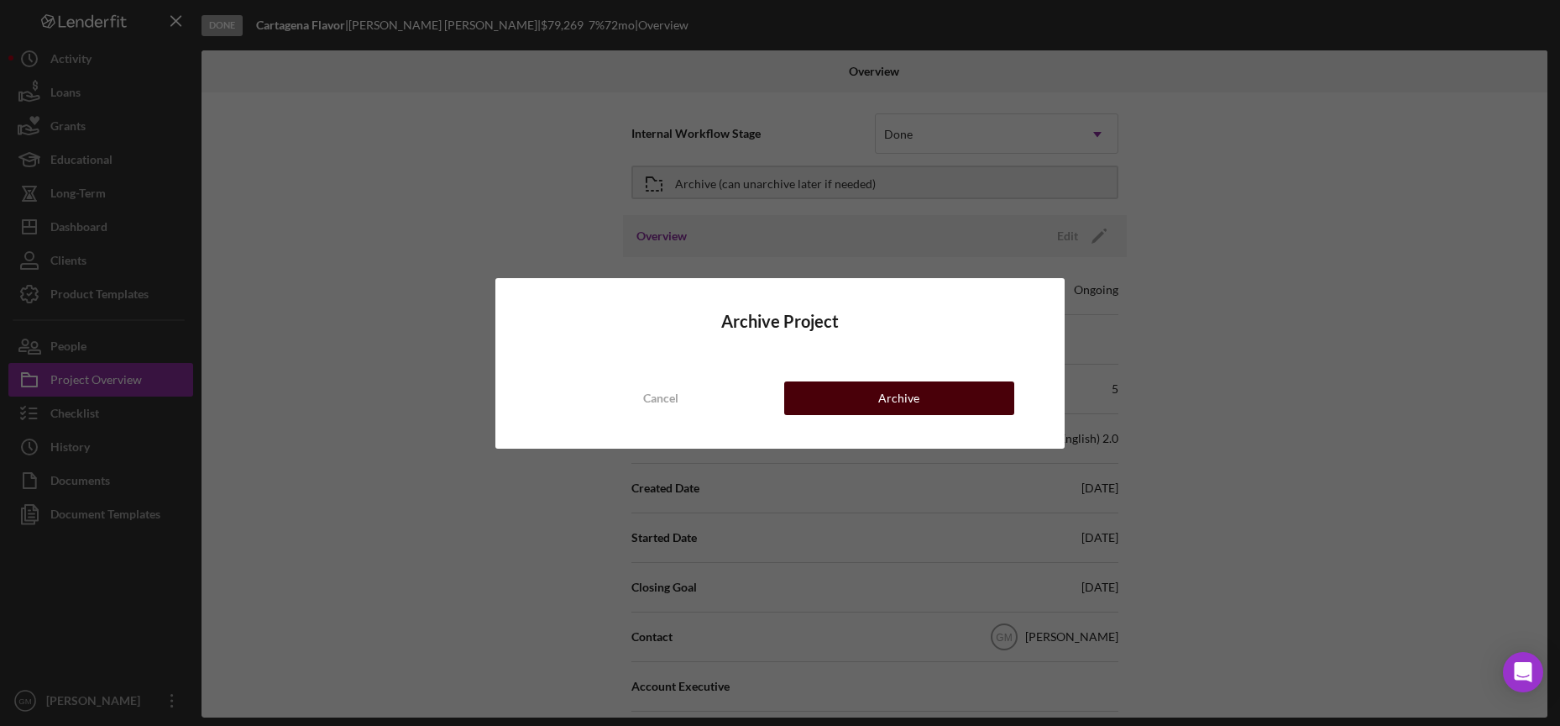
click at [895, 402] on div "Archive" at bounding box center [898, 398] width 41 height 34
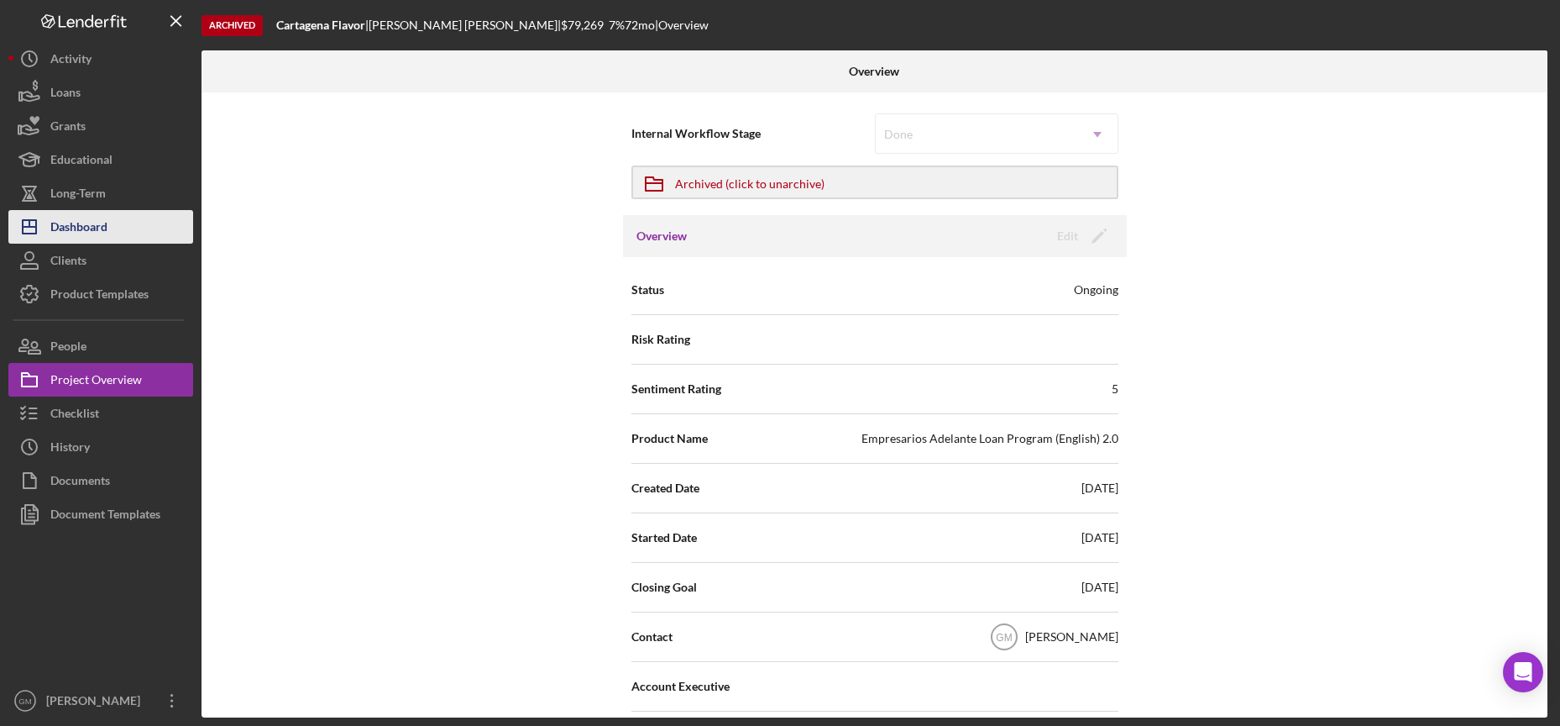
click at [95, 230] on div "Dashboard" at bounding box center [78, 229] width 57 height 38
